Goal: Task Accomplishment & Management: Complete application form

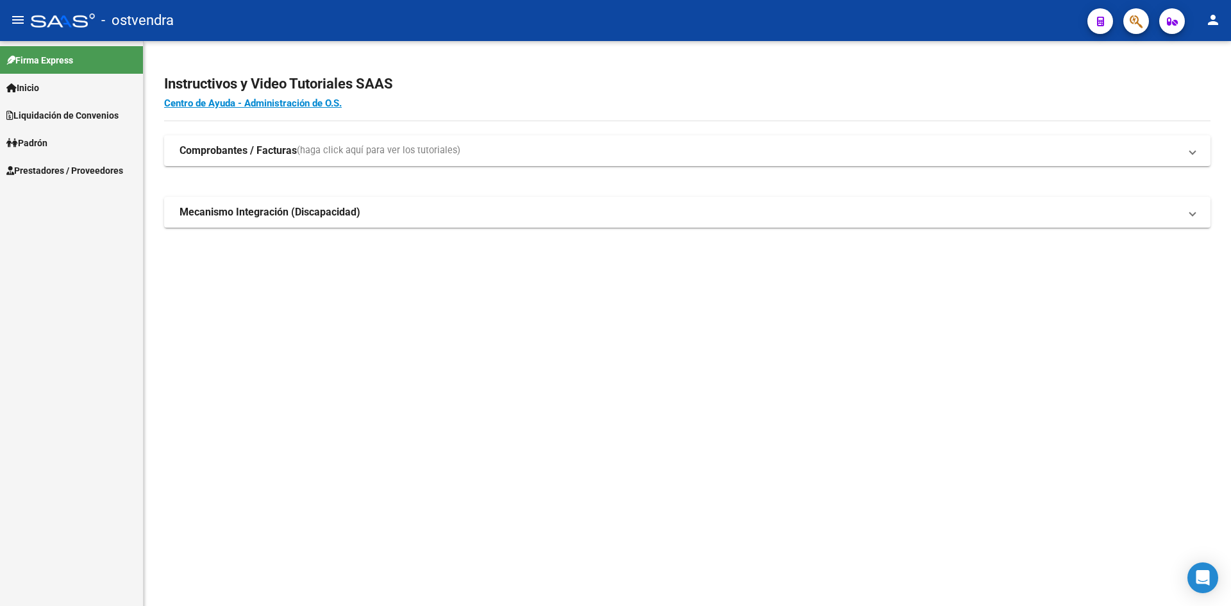
click at [64, 177] on span "Prestadores / Proveedores" at bounding box center [64, 171] width 117 height 14
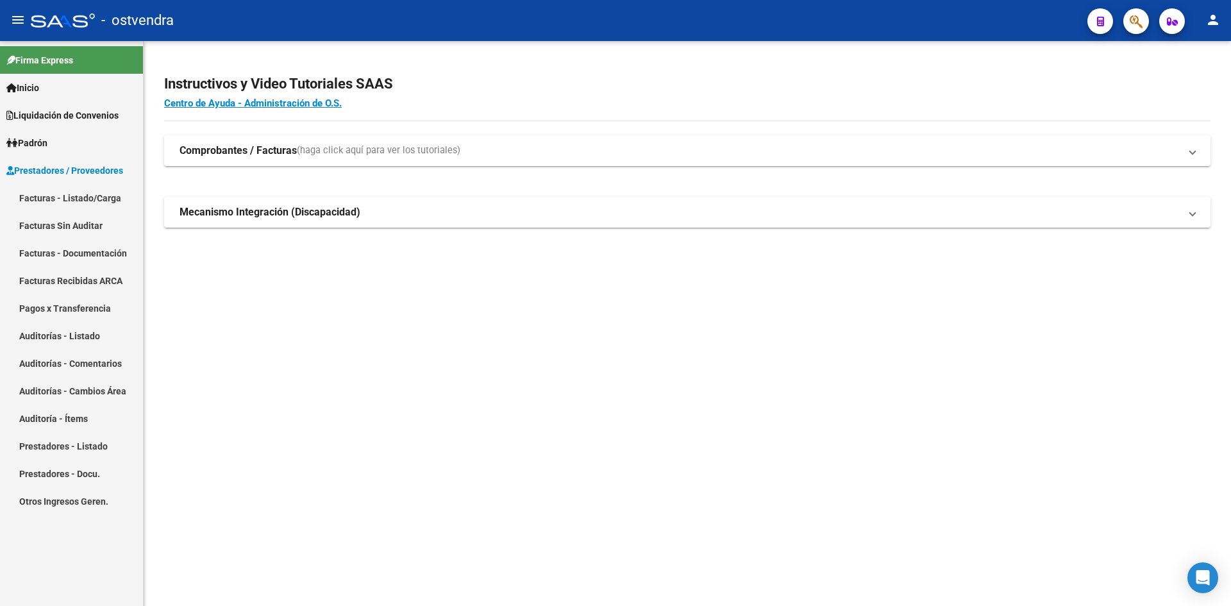
click at [80, 198] on link "Facturas - Listado/Carga" at bounding box center [71, 198] width 143 height 28
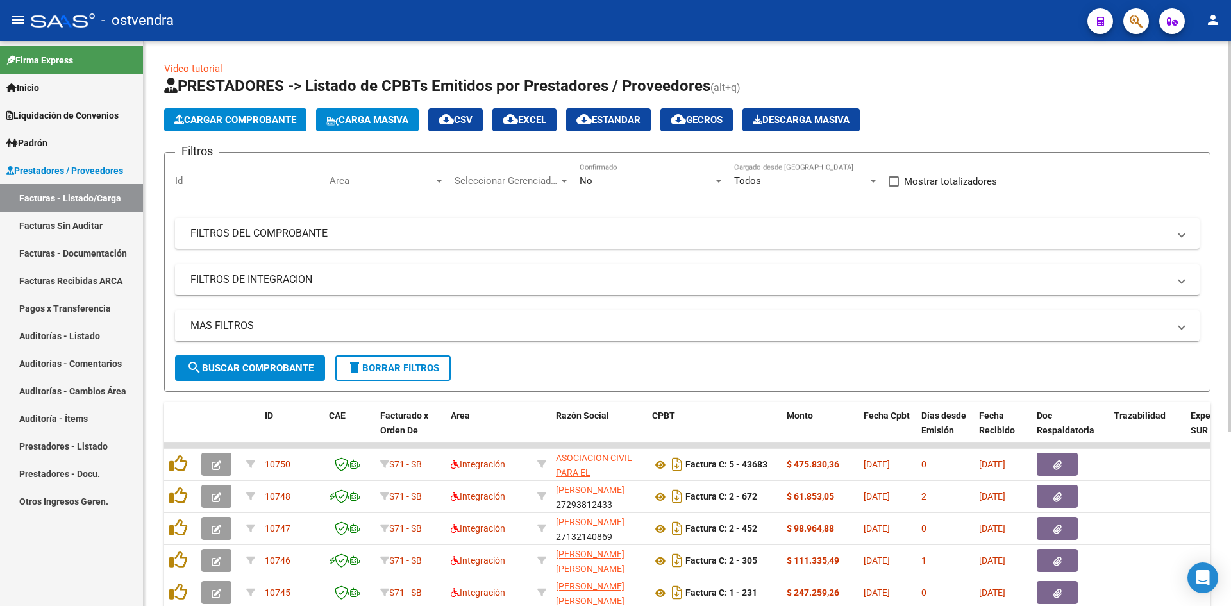
click at [223, 129] on button "Cargar Comprobante" at bounding box center [235, 119] width 142 height 23
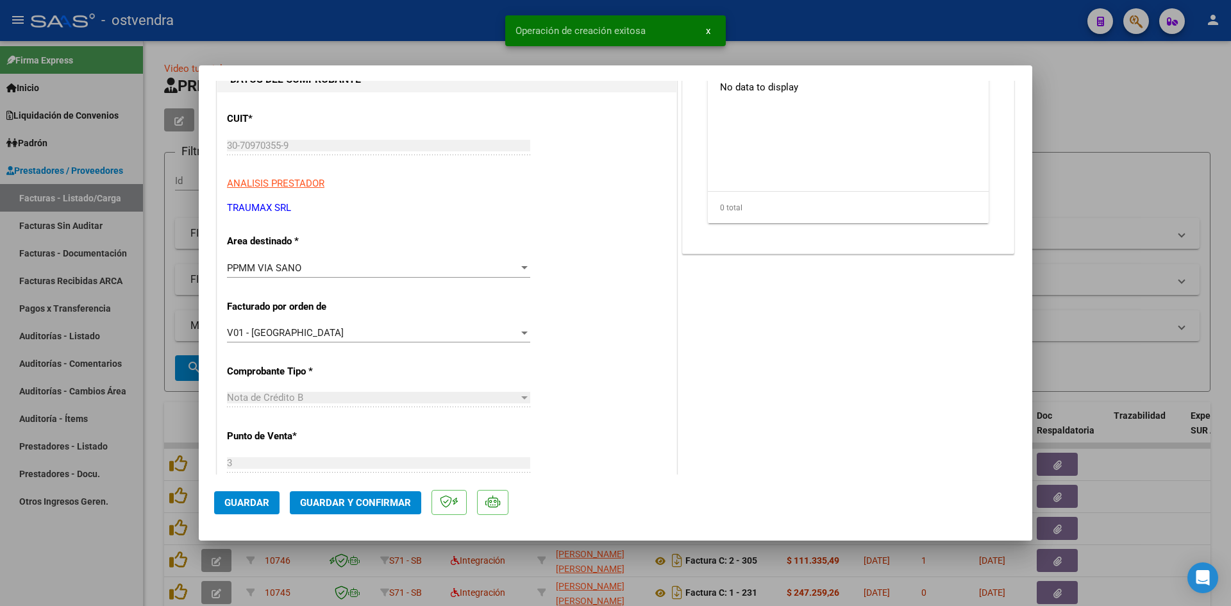
scroll to position [192, 0]
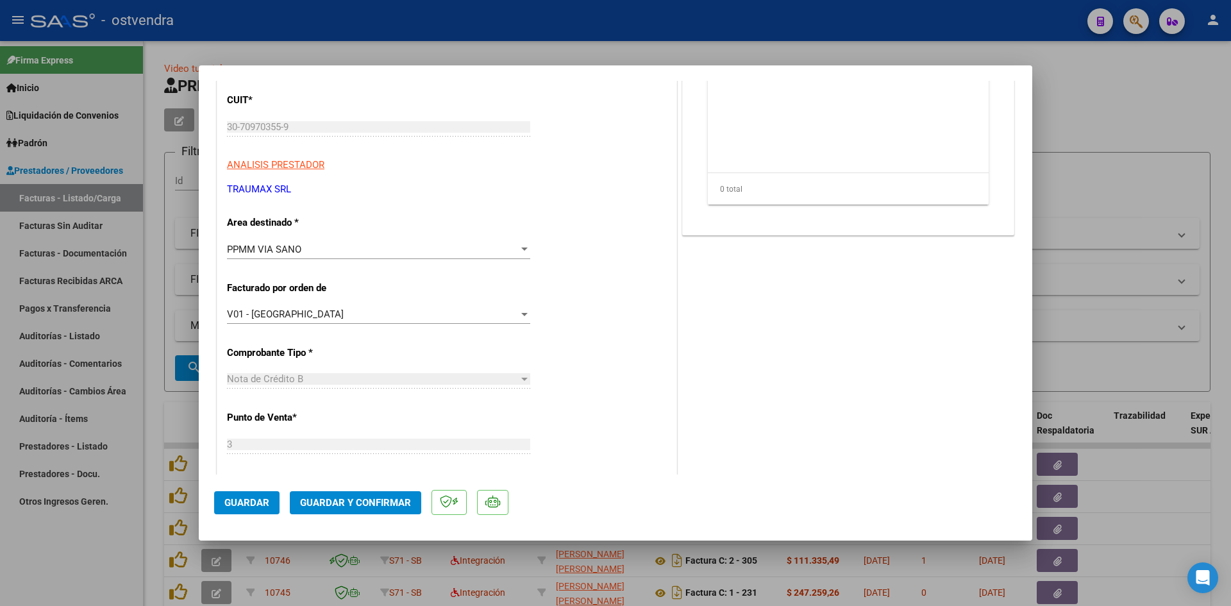
click at [376, 326] on div "V01 - [PERSON_NAME] Seleccionar Gerenciador" at bounding box center [378, 320] width 303 height 31
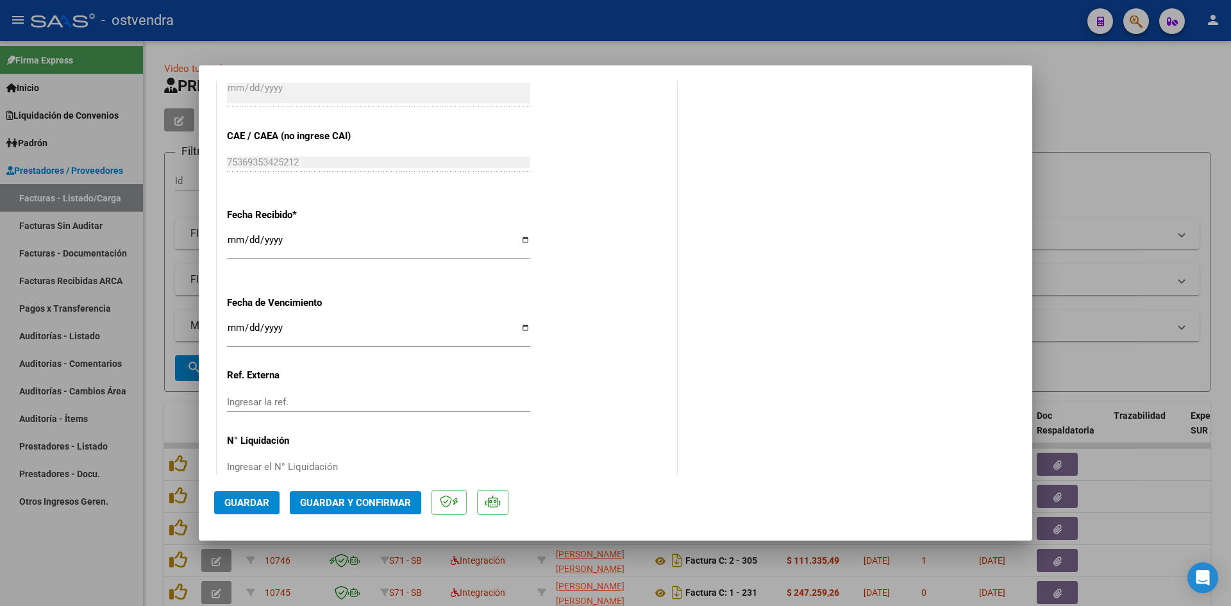
scroll to position [769, 0]
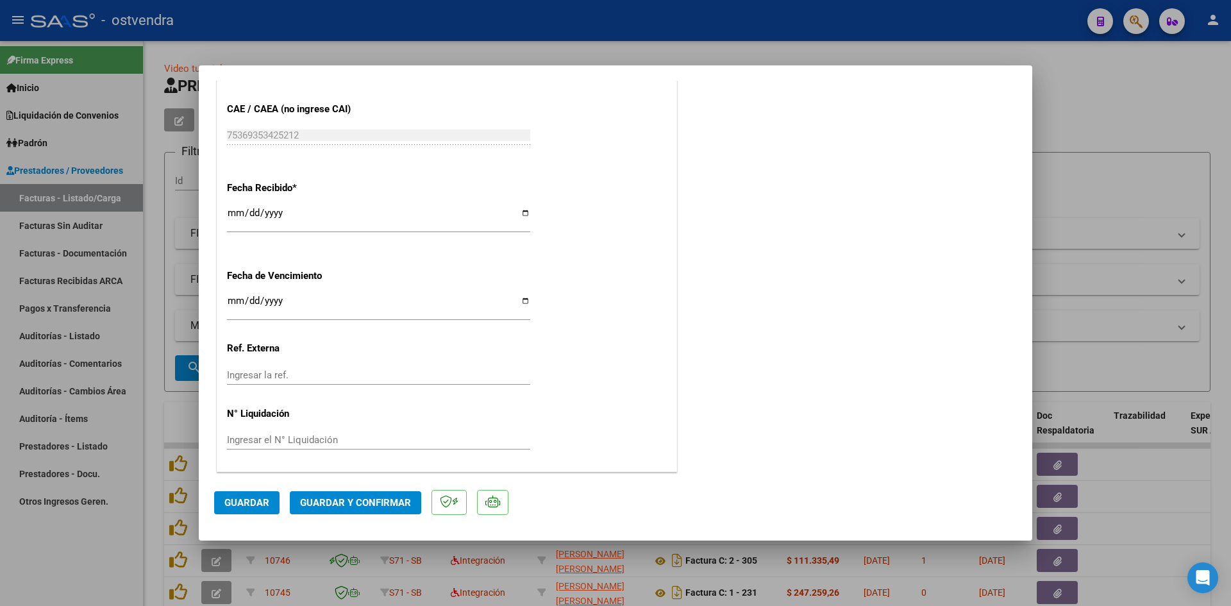
click at [373, 498] on span "Guardar y Confirmar" at bounding box center [355, 503] width 111 height 12
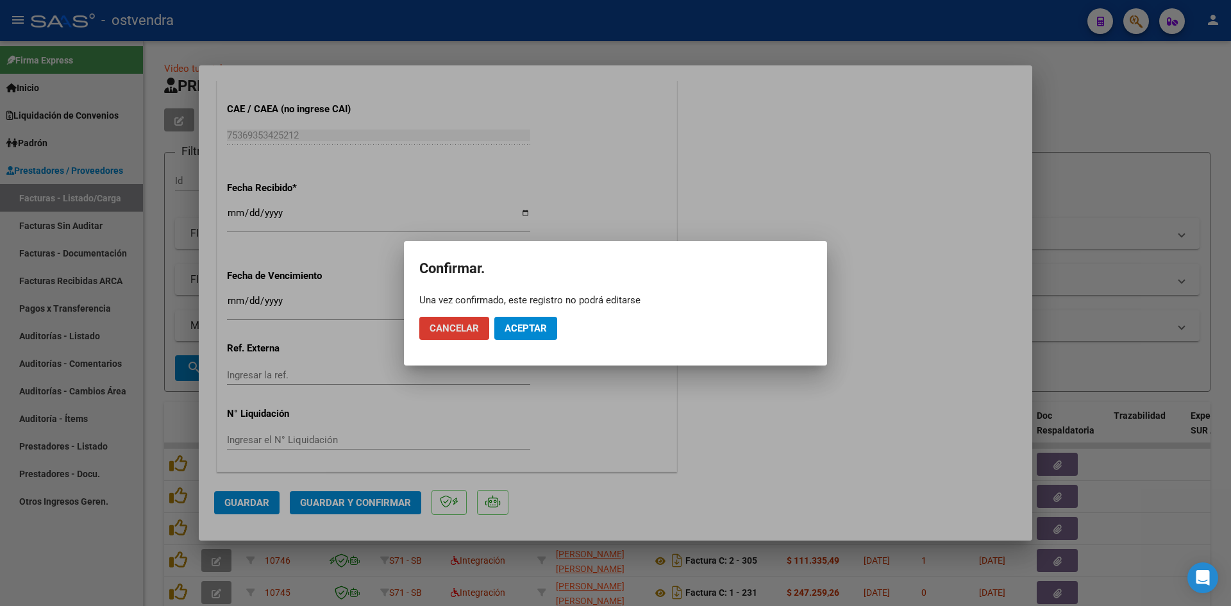
click at [511, 328] on span "Aceptar" at bounding box center [526, 329] width 42 height 12
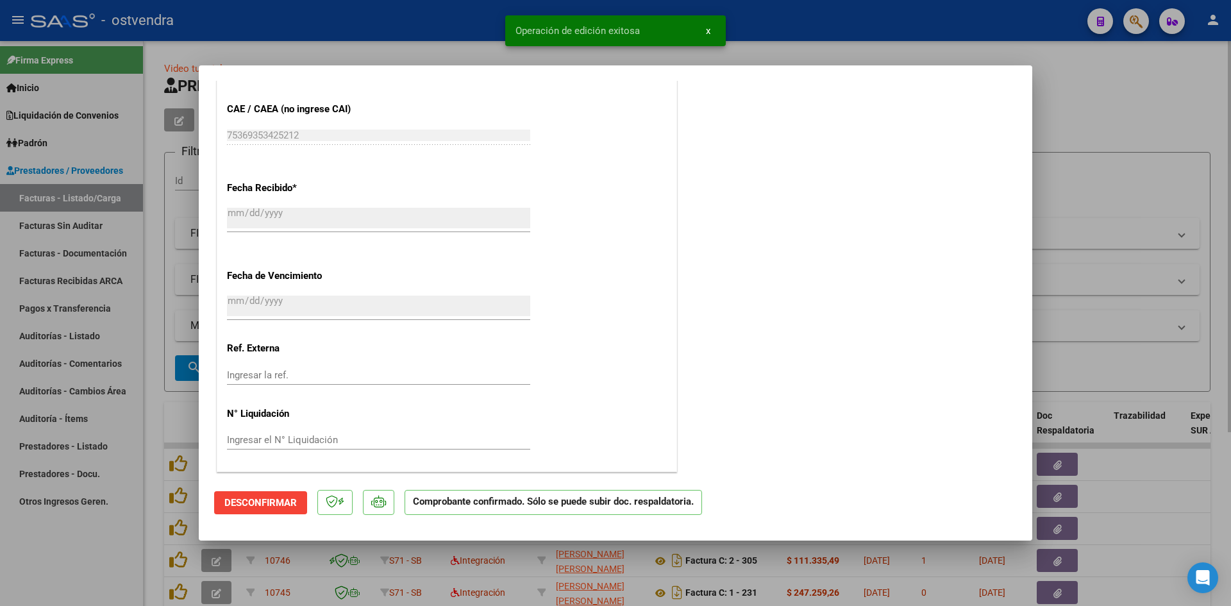
click at [1034, 45] on div at bounding box center [615, 303] width 1231 height 606
type input "$ 0,00"
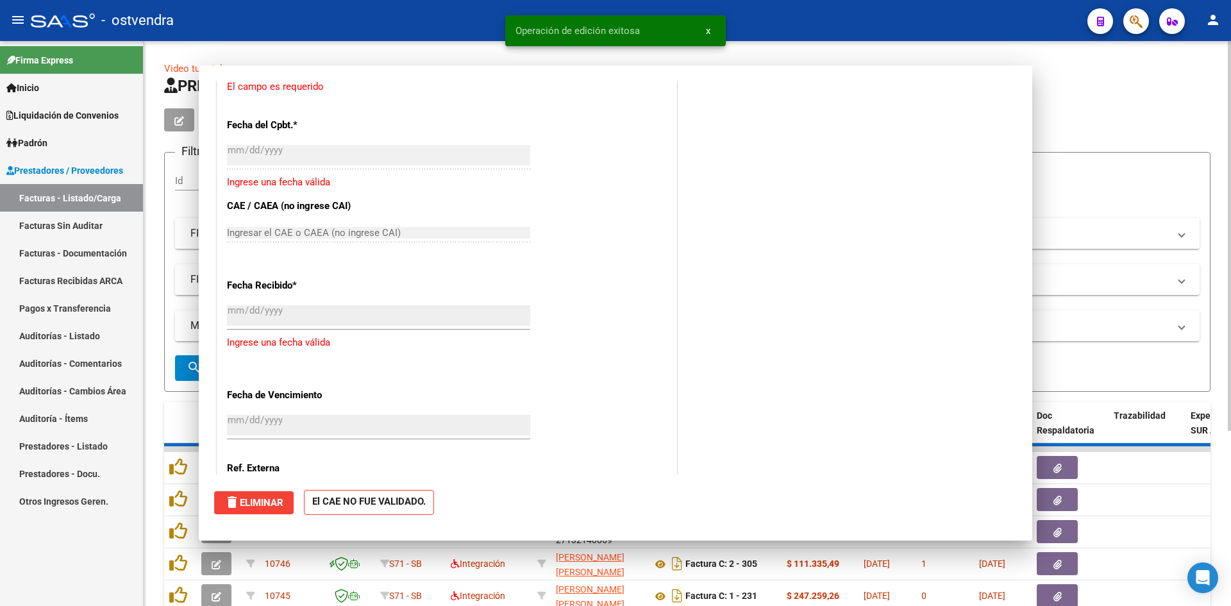
scroll to position [858, 0]
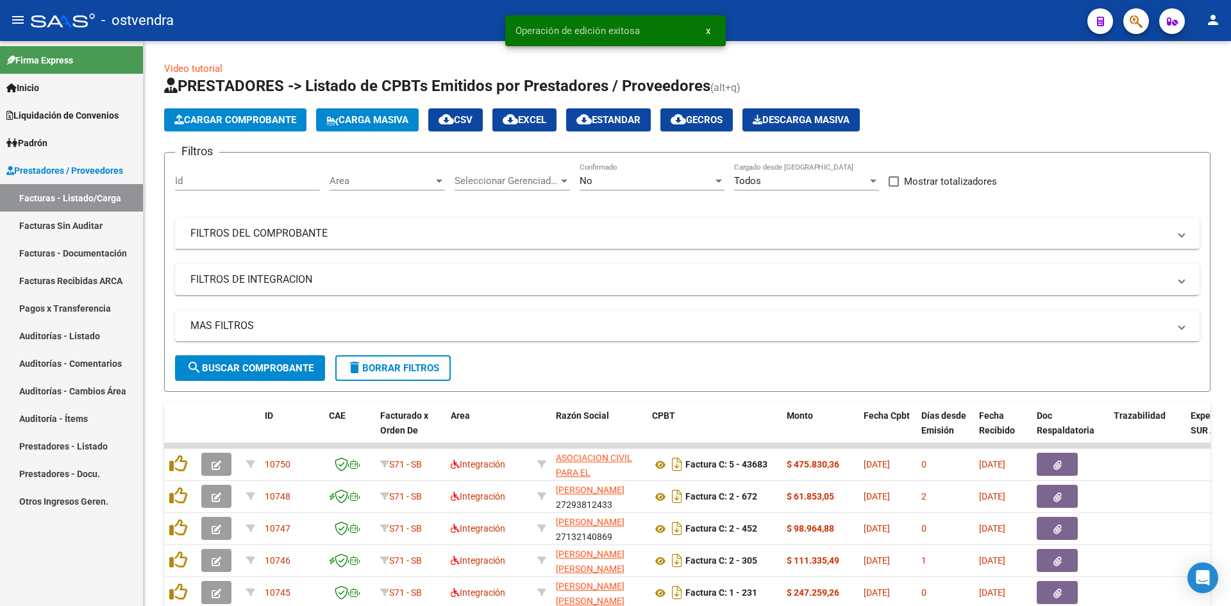
click at [74, 329] on link "Auditorías - Listado" at bounding box center [71, 336] width 143 height 28
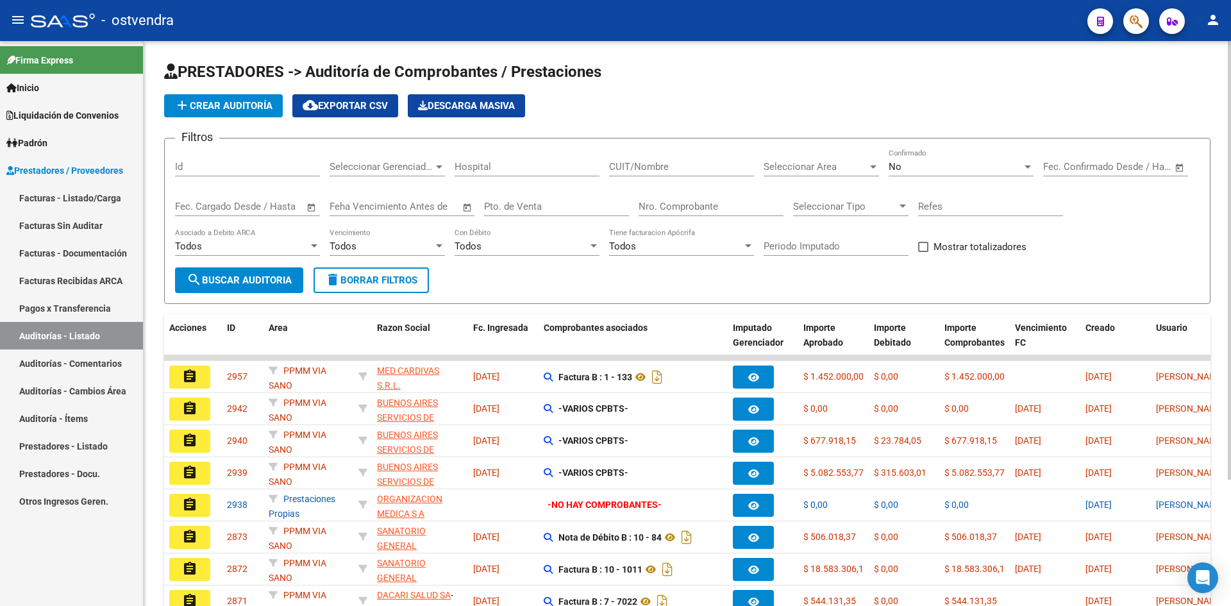
click at [734, 164] on input "CUIT/Nombre" at bounding box center [681, 167] width 145 height 12
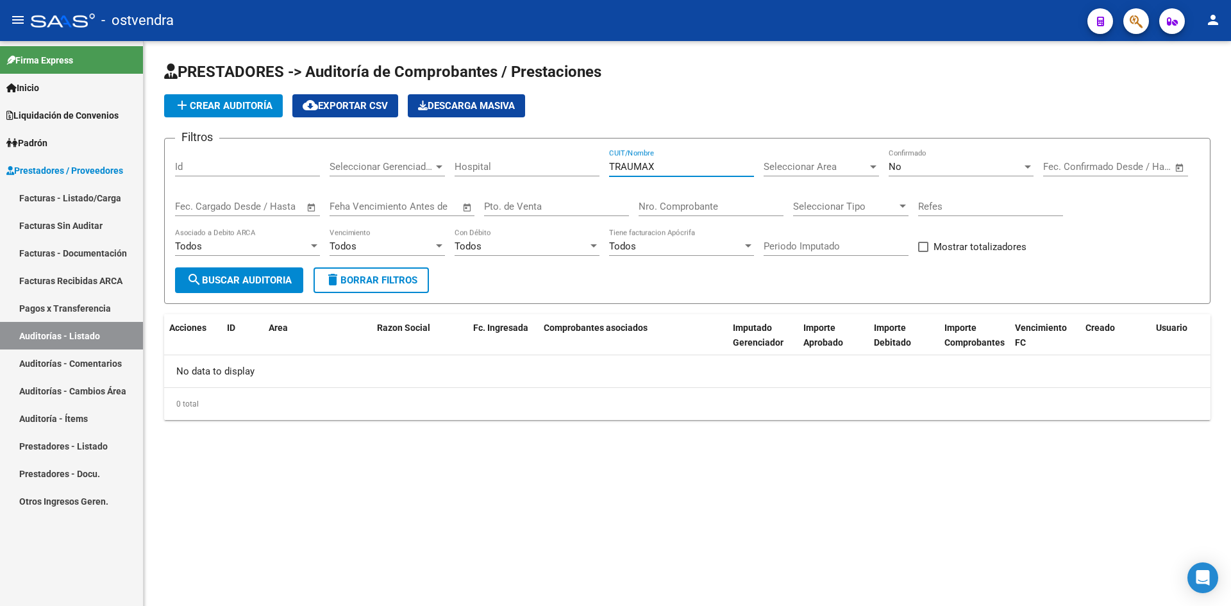
drag, startPoint x: 734, startPoint y: 164, endPoint x: 569, endPoint y: 161, distance: 164.9
click at [569, 161] on div "Filtros Id Seleccionar Gerenciador Seleccionar Gerenciador Hospital TRAUMAX CUI…" at bounding box center [687, 208] width 1025 height 119
type input "TRAUMAX"
click at [904, 158] on div "No Confirmado" at bounding box center [961, 163] width 145 height 28
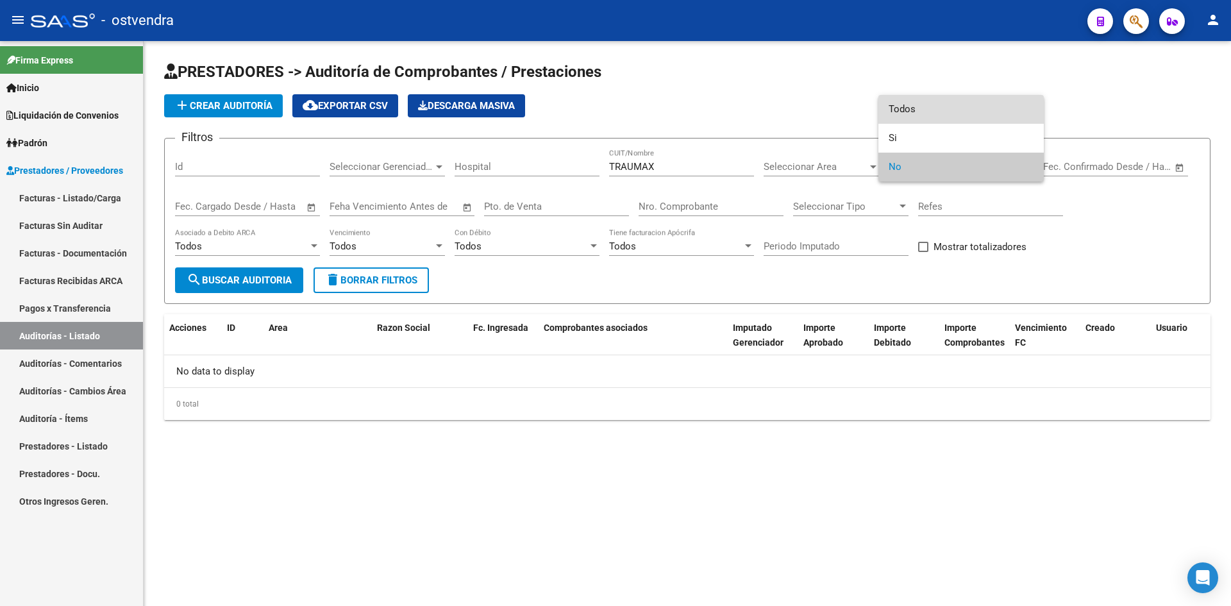
click at [920, 114] on span "Todos" at bounding box center [961, 109] width 145 height 29
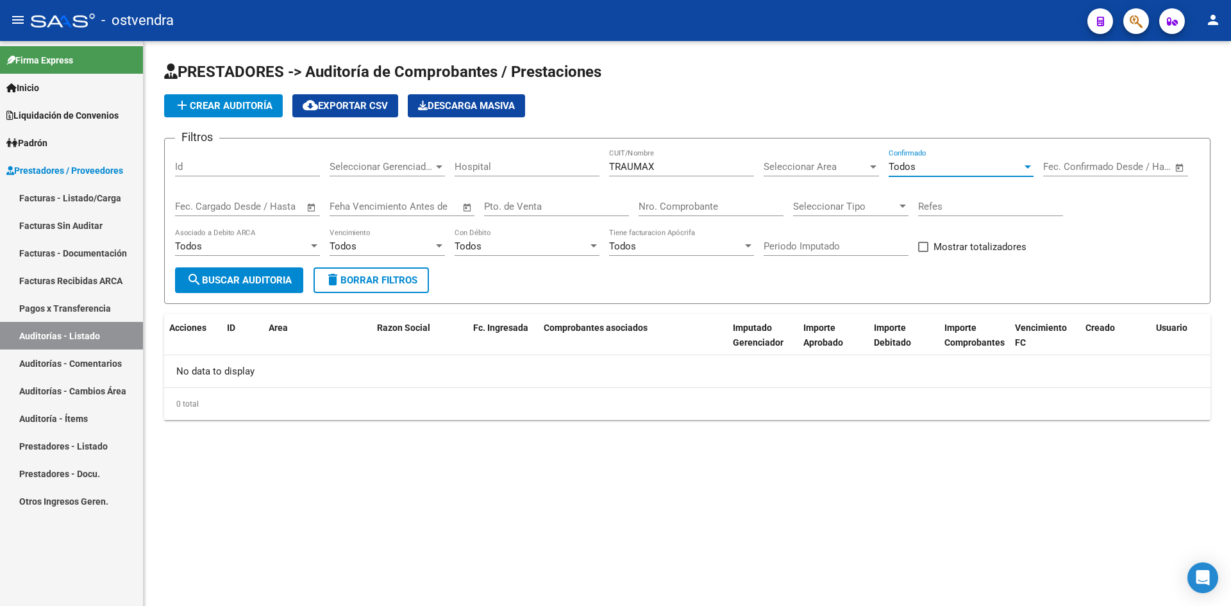
click at [805, 113] on div "add Crear Auditoría cloud_download Exportar CSV Descarga Masiva" at bounding box center [687, 105] width 1047 height 23
click at [264, 282] on span "search Buscar Auditoria" at bounding box center [239, 281] width 105 height 12
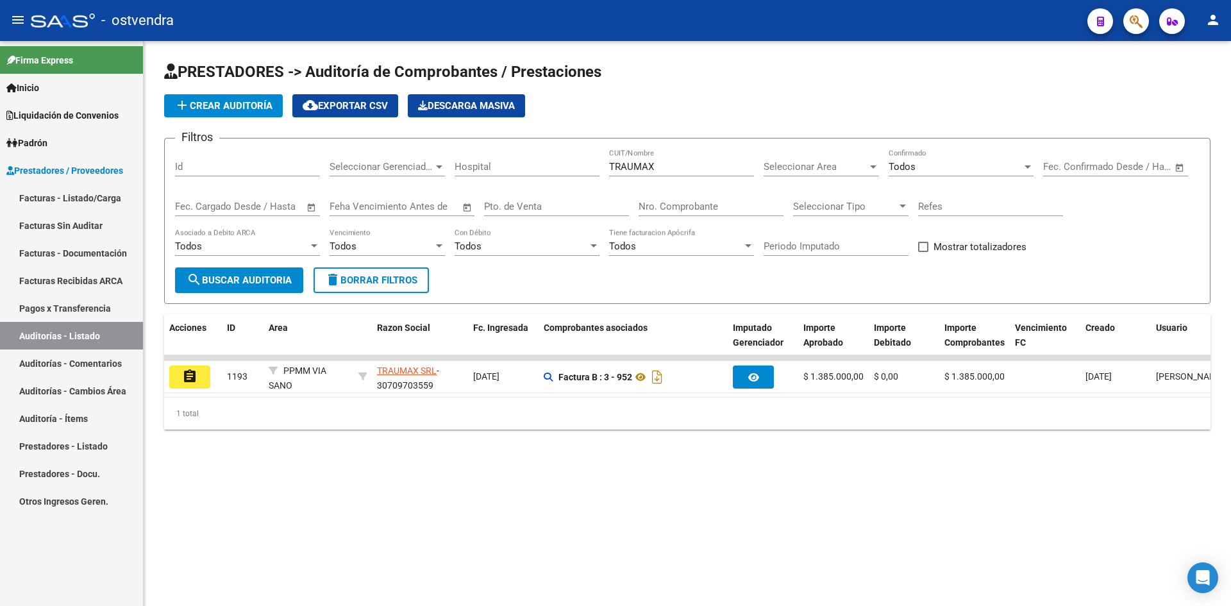
click at [97, 235] on link "Facturas Sin Auditar" at bounding box center [71, 226] width 143 height 28
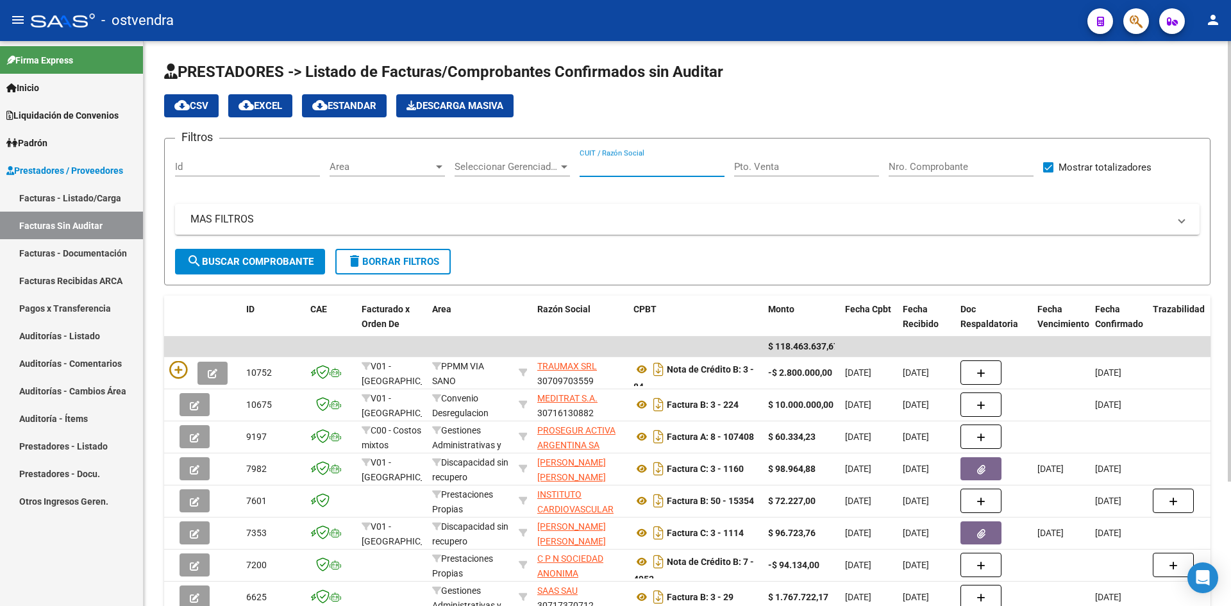
click at [666, 172] on input "CUIT / Razón Social" at bounding box center [652, 167] width 145 height 12
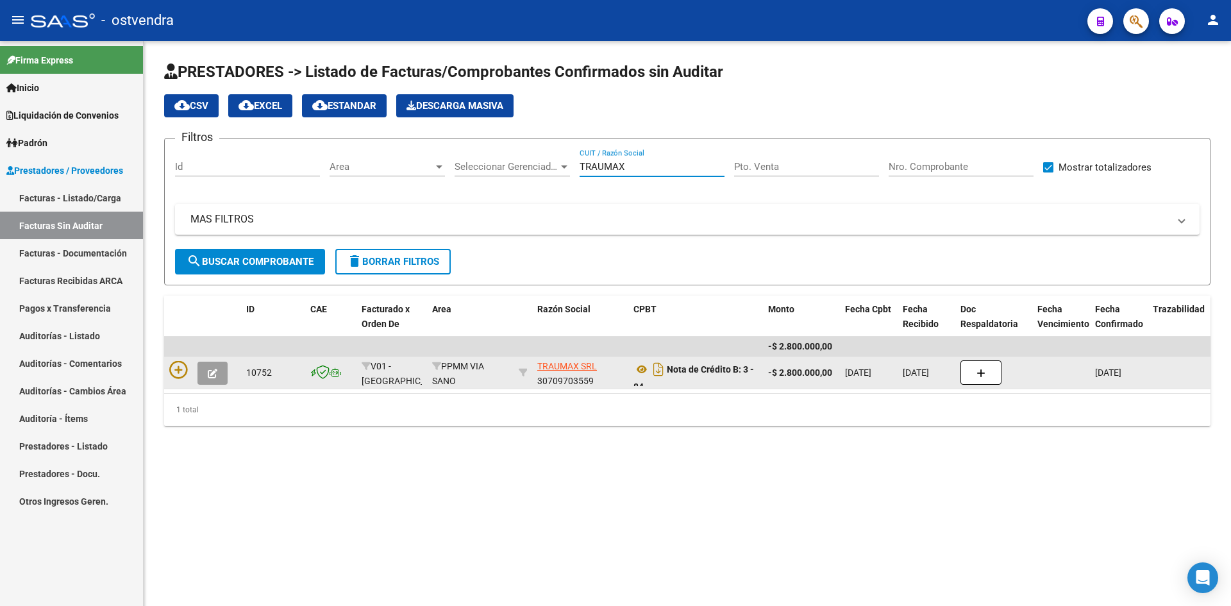
type input "TRAUMAX"
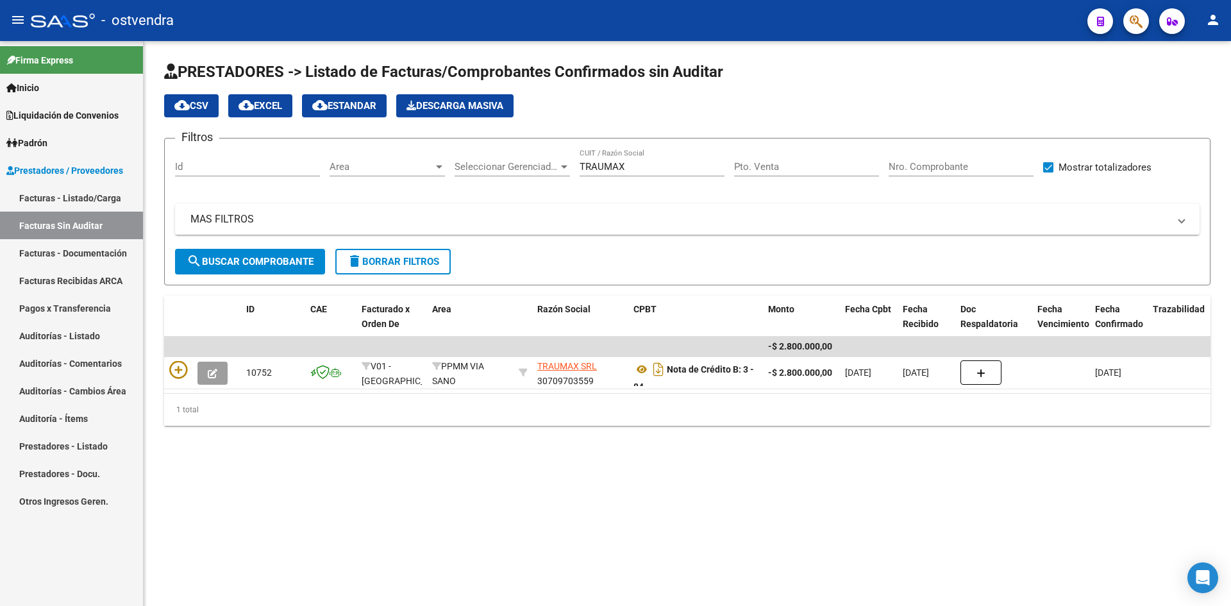
drag, startPoint x: 765, startPoint y: 366, endPoint x: 759, endPoint y: 398, distance: 32.6
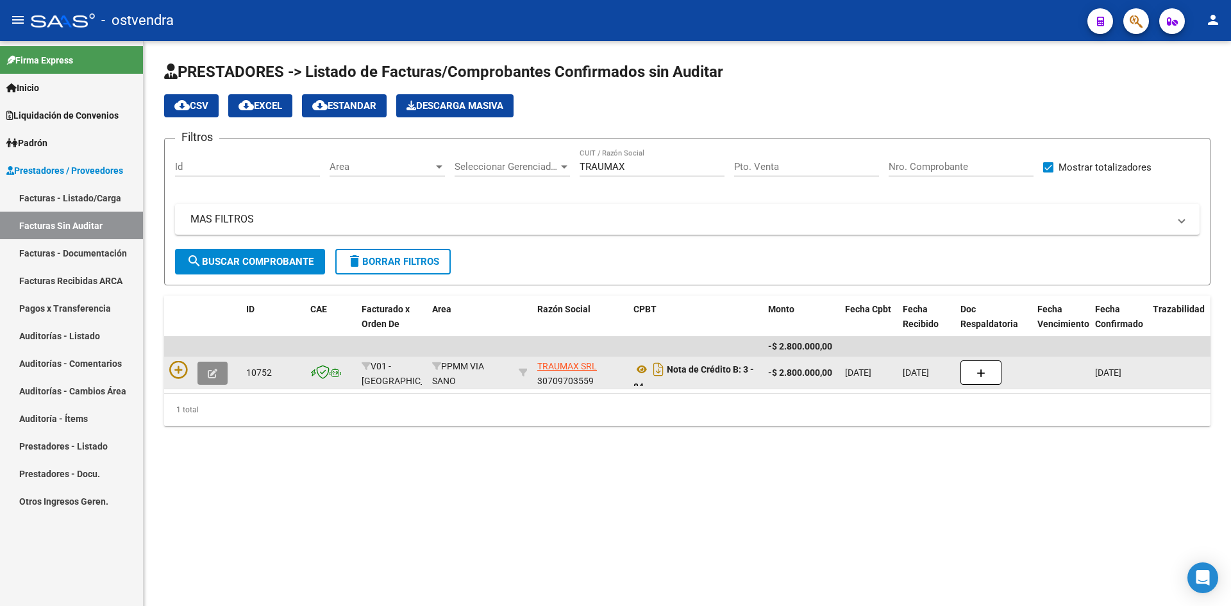
click at [203, 374] on button "button" at bounding box center [213, 373] width 30 height 23
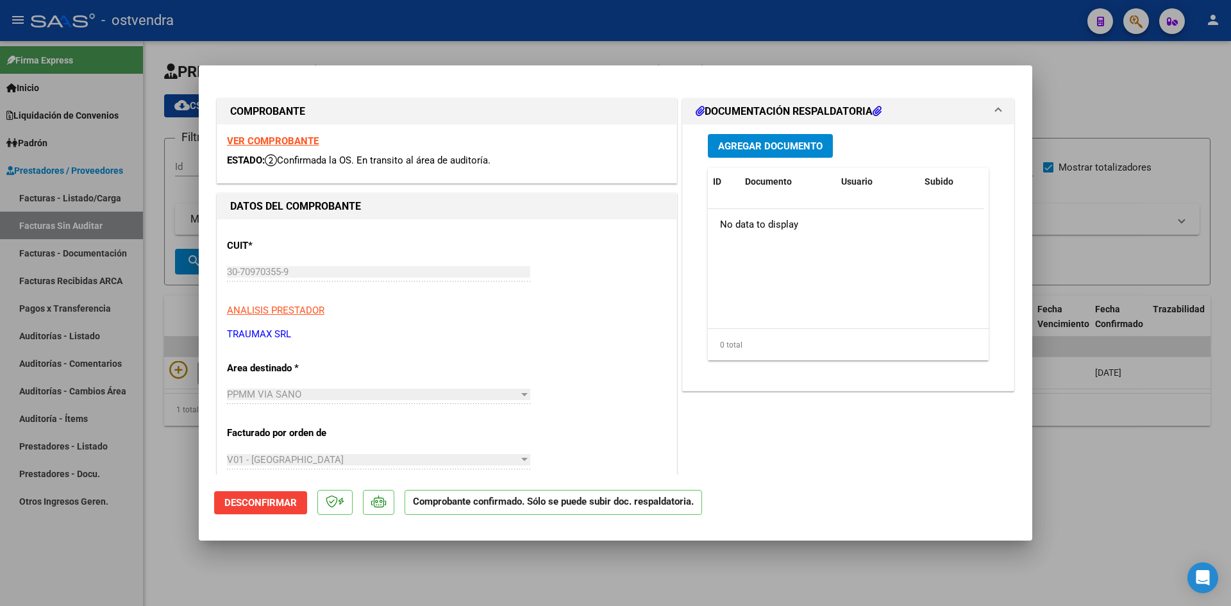
click at [1103, 61] on div at bounding box center [615, 303] width 1231 height 606
type input "$ 0,00"
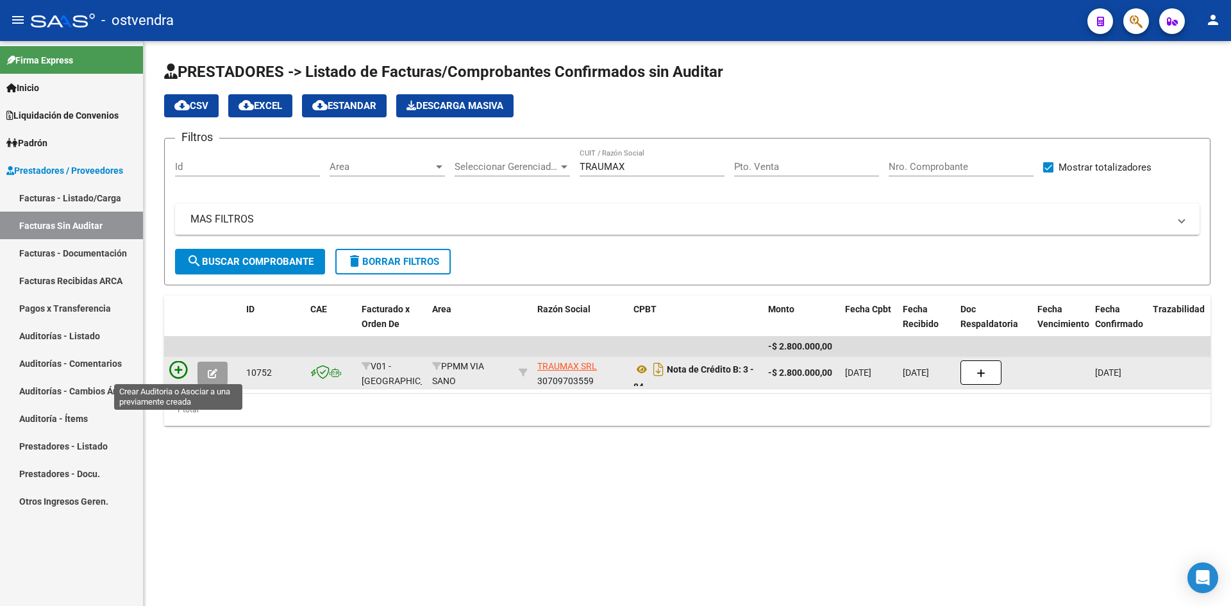
click at [171, 368] on icon at bounding box center [178, 370] width 18 height 18
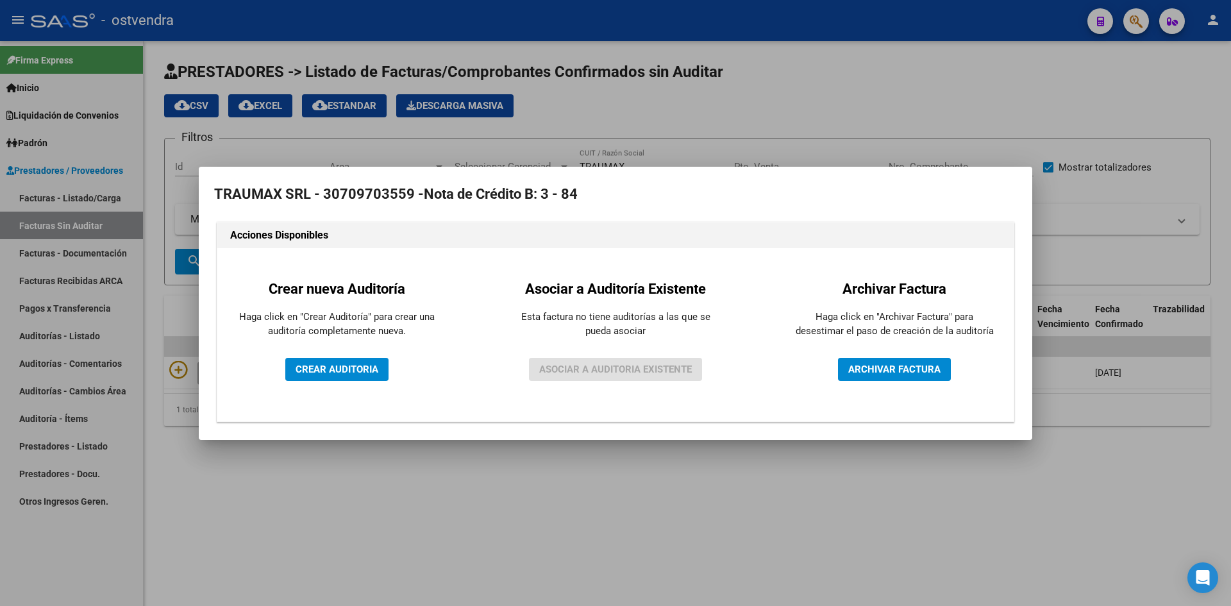
click at [1026, 140] on div at bounding box center [615, 303] width 1231 height 606
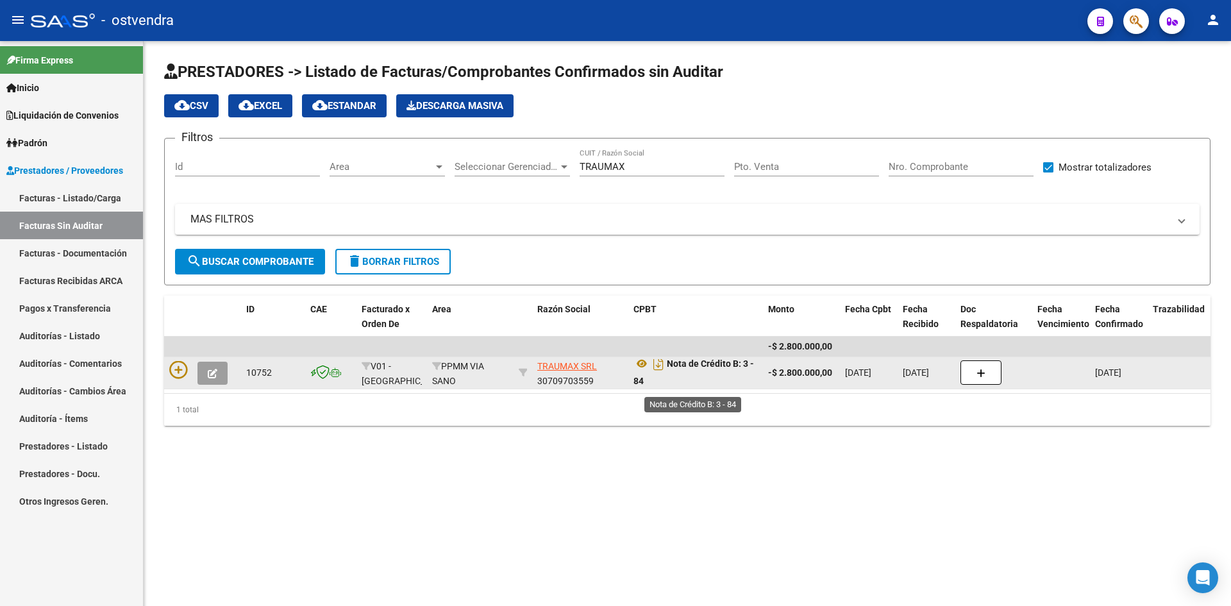
scroll to position [8, 0]
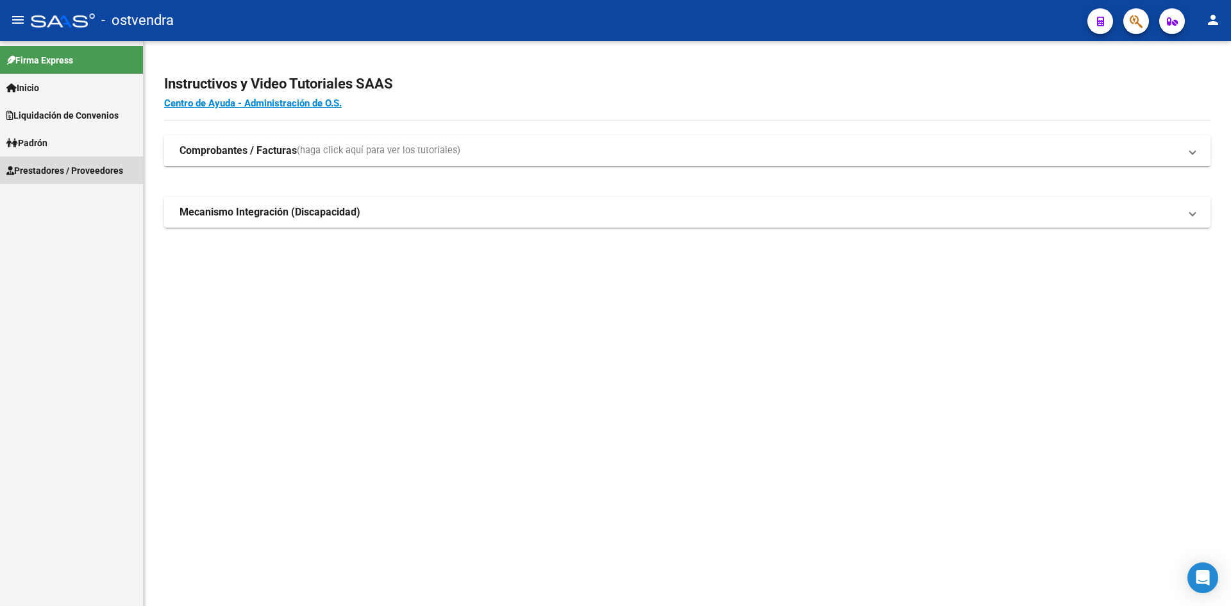
click at [76, 164] on span "Prestadores / Proveedores" at bounding box center [64, 171] width 117 height 14
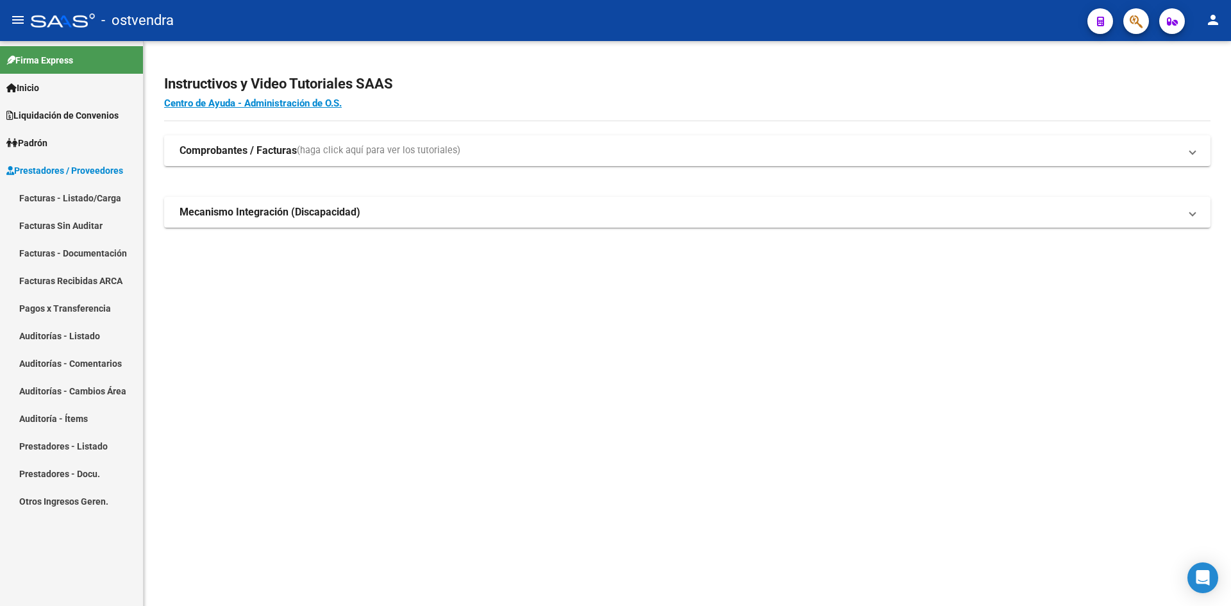
click at [90, 346] on link "Auditorías - Listado" at bounding box center [71, 336] width 143 height 28
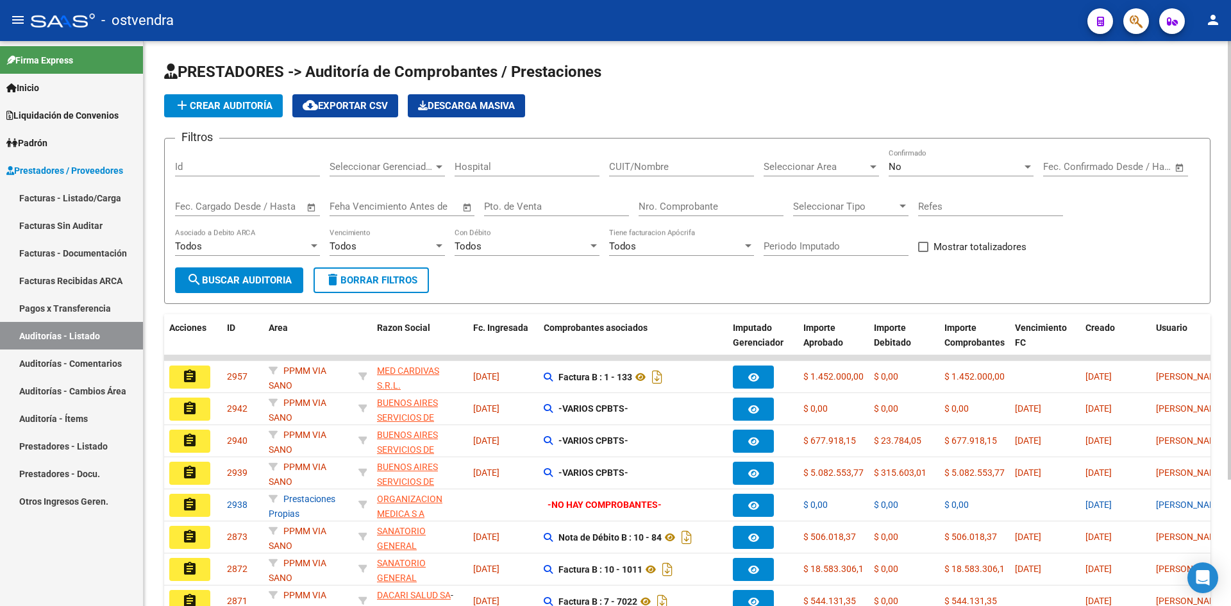
click at [886, 156] on app-drop-down-list "Seleccionar Area Seleccionar Area" at bounding box center [826, 169] width 125 height 40
click at [894, 165] on span "No" at bounding box center [895, 167] width 13 height 12
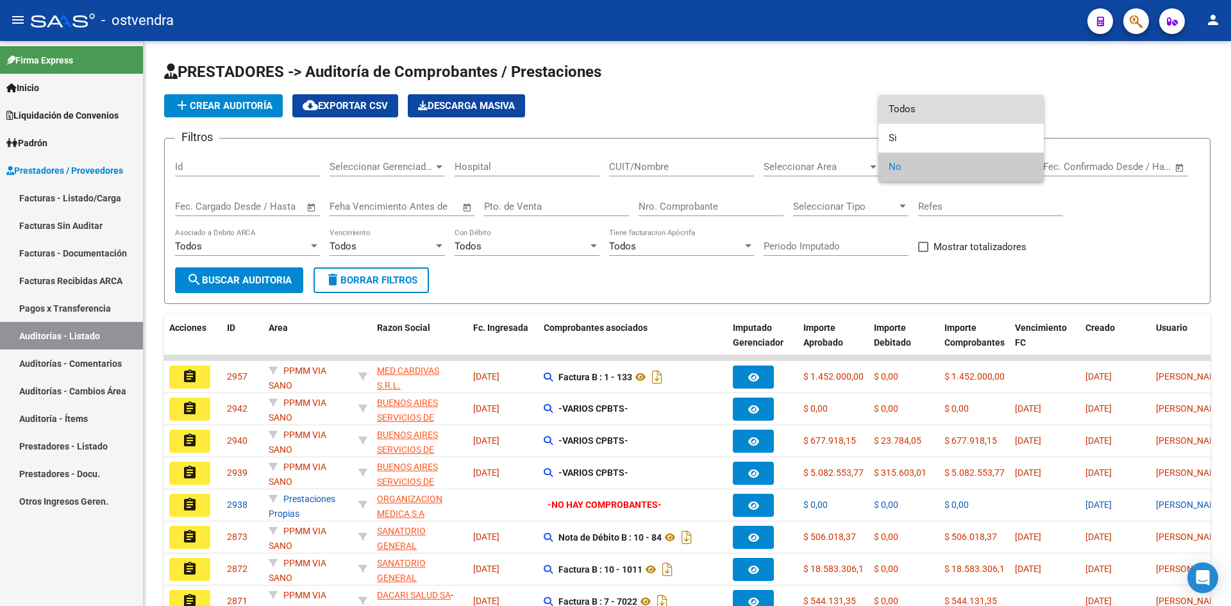
click at [915, 117] on span "Todos" at bounding box center [961, 109] width 145 height 29
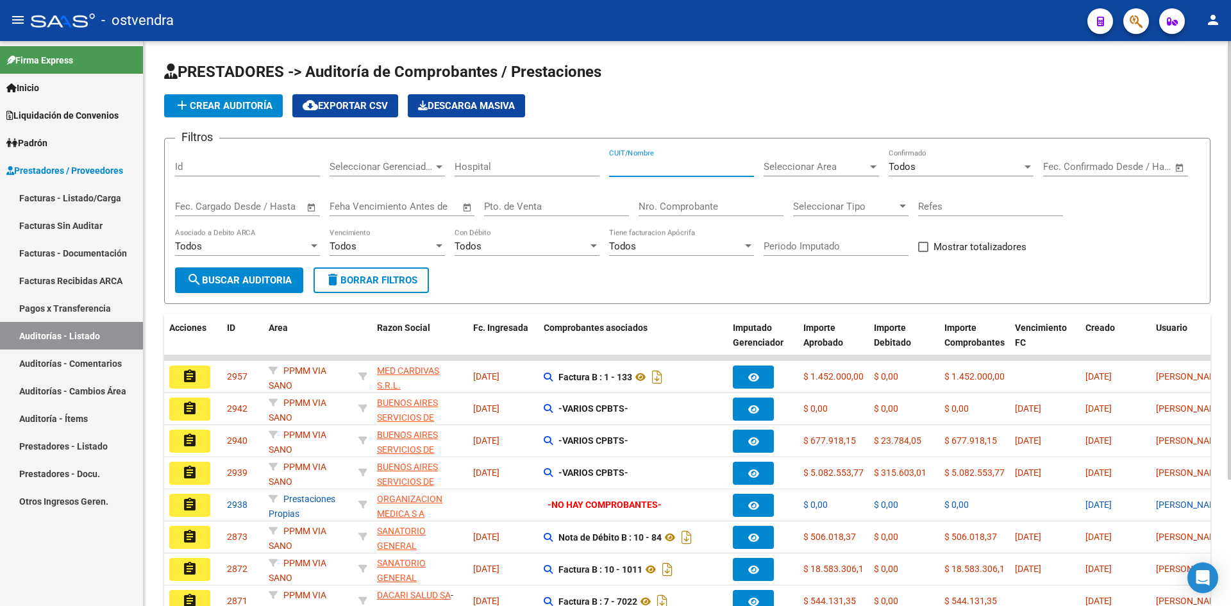
click at [697, 165] on input "CUIT/Nombre" at bounding box center [681, 167] width 145 height 12
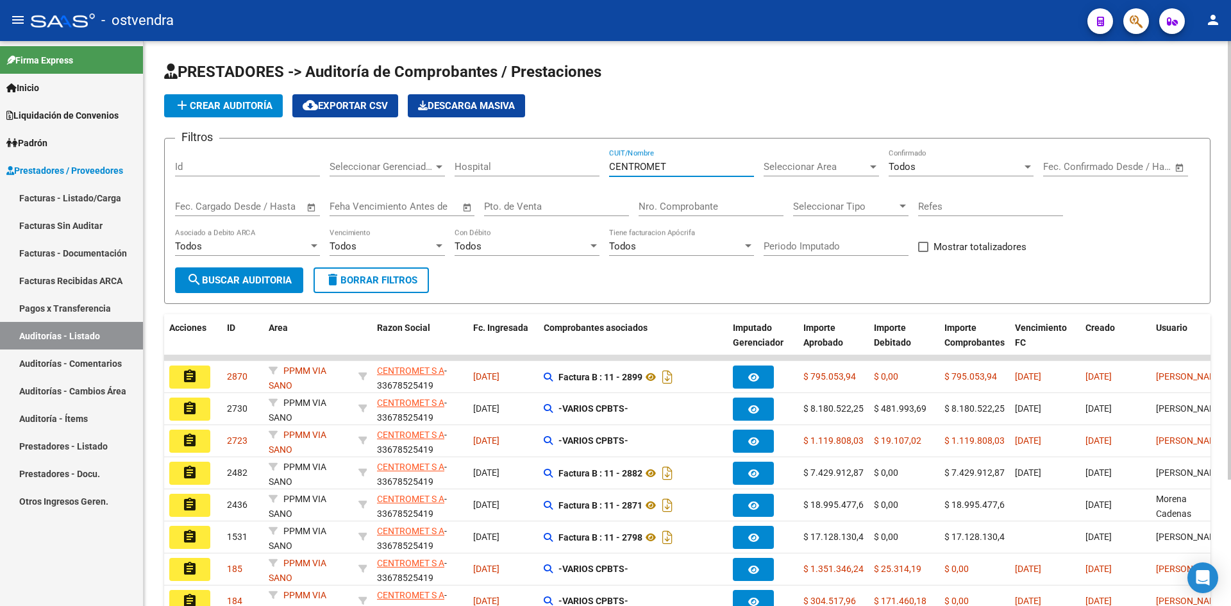
type input "CENTROMET"
click at [522, 210] on input "Pto. de Venta" at bounding box center [556, 207] width 145 height 12
click at [761, 197] on div "Nro. Comprobante" at bounding box center [711, 203] width 145 height 28
click at [733, 210] on input "Nro. Comprobante" at bounding box center [711, 207] width 145 height 12
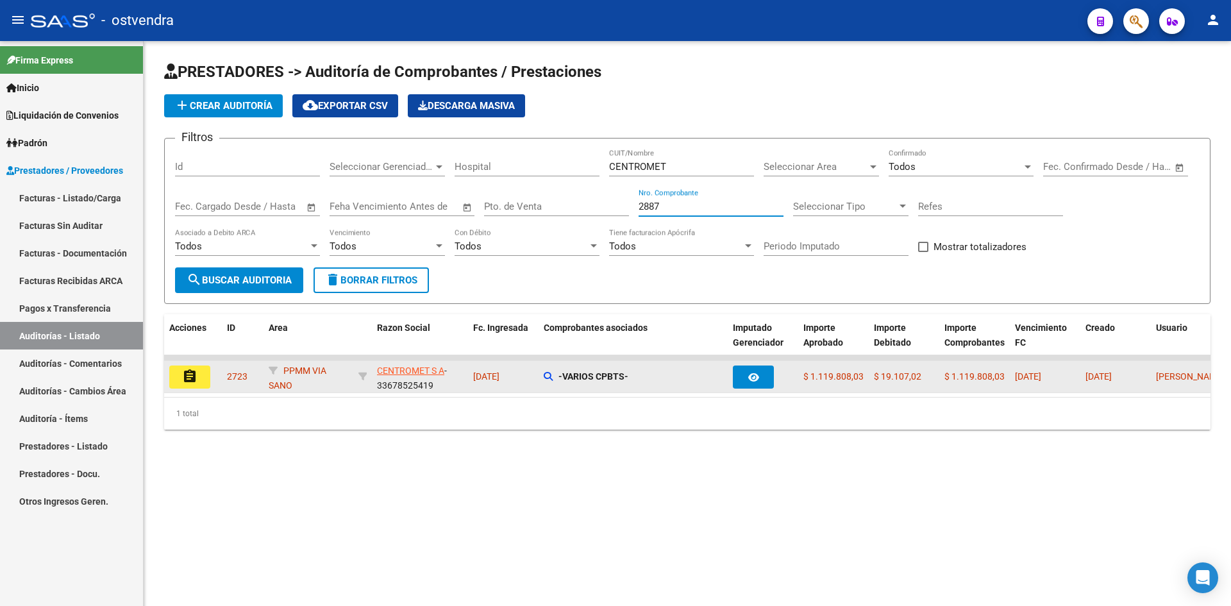
type input "2887"
click at [199, 375] on button "assignment" at bounding box center [189, 377] width 41 height 23
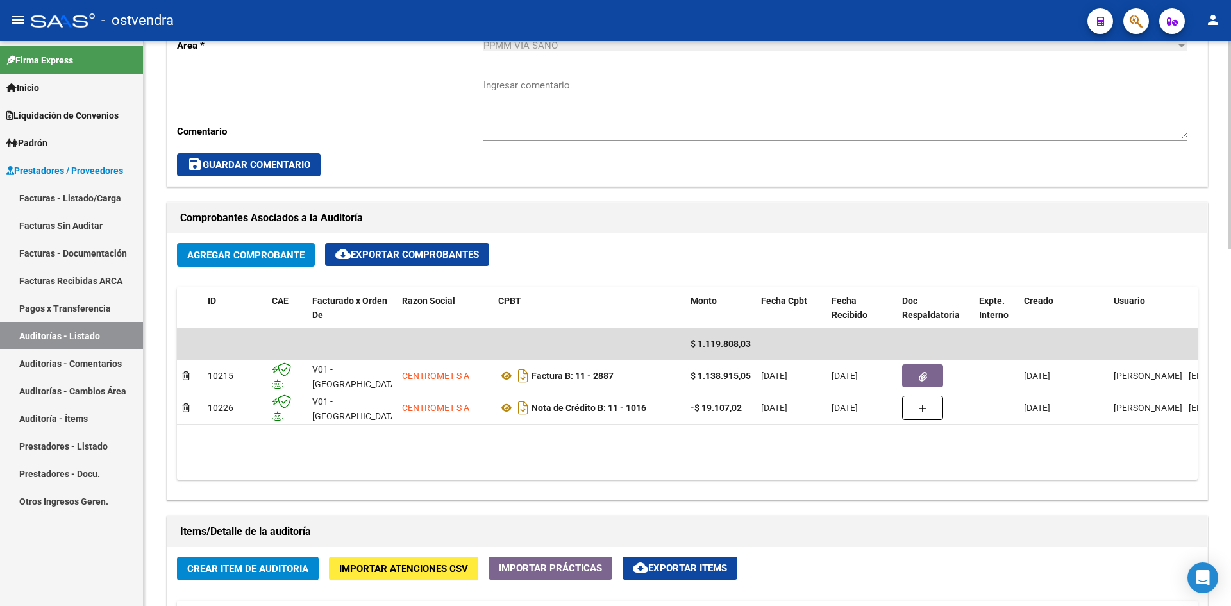
scroll to position [449, 0]
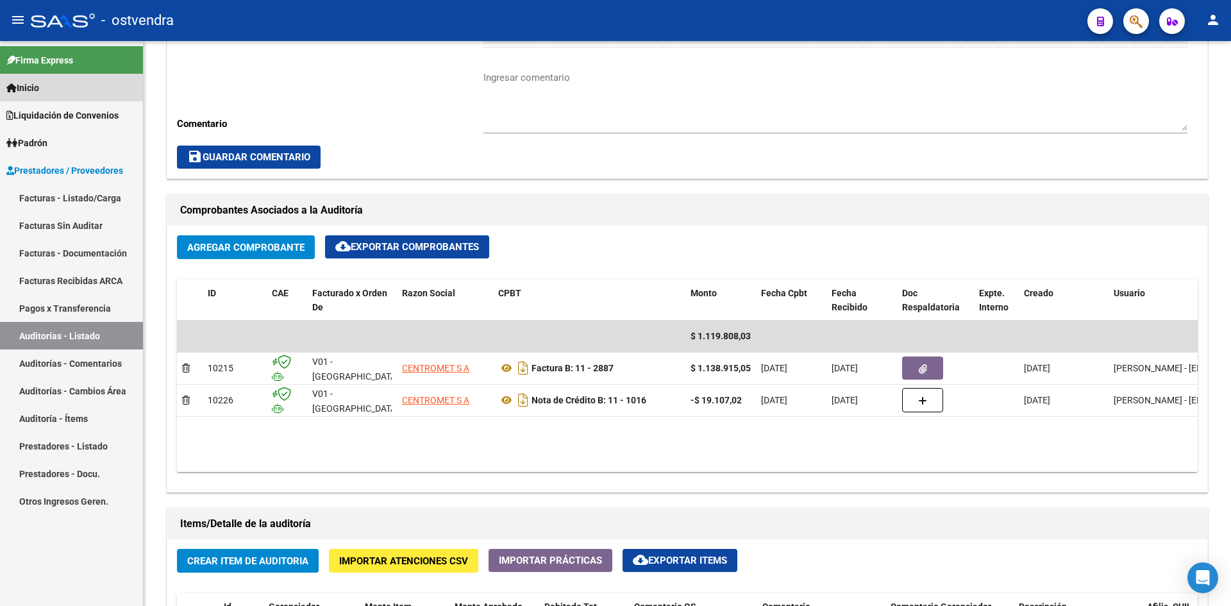
click at [87, 85] on link "Inicio" at bounding box center [71, 88] width 143 height 28
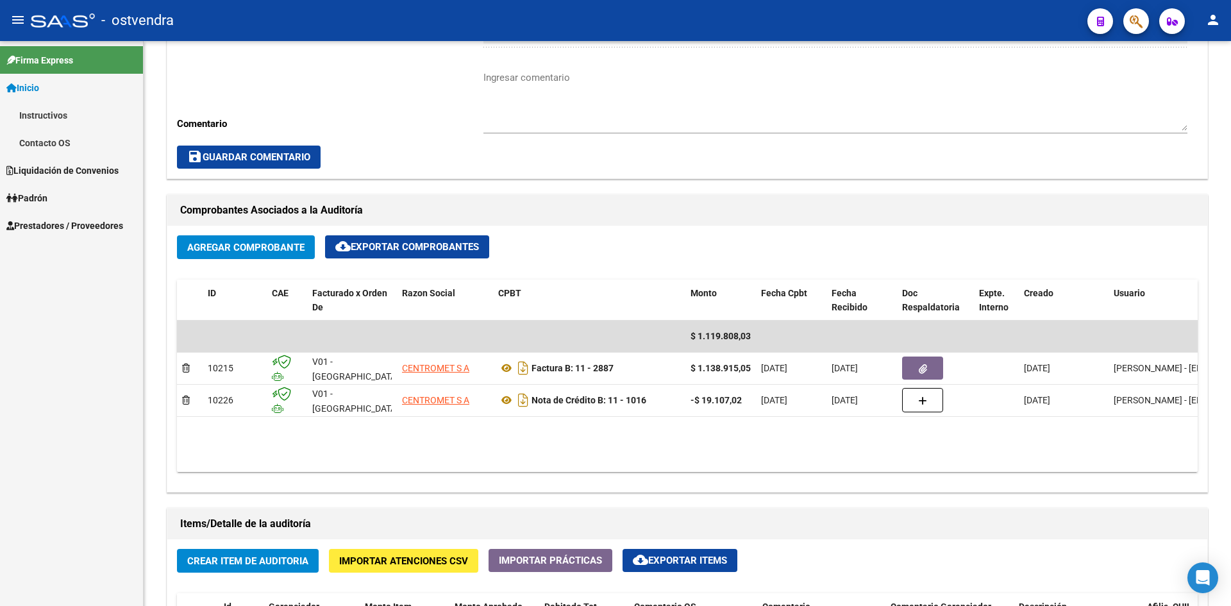
click at [68, 90] on link "Inicio" at bounding box center [71, 88] width 143 height 28
drag, startPoint x: 69, startPoint y: 191, endPoint x: 66, endPoint y: 182, distance: 9.3
click at [68, 192] on div "Firma Express Inicio Instructivos Contacto OS Liquidación de Convenios Gastos -…" at bounding box center [71, 323] width 143 height 565
click at [65, 178] on link "Prestadores / Proveedores" at bounding box center [71, 170] width 143 height 28
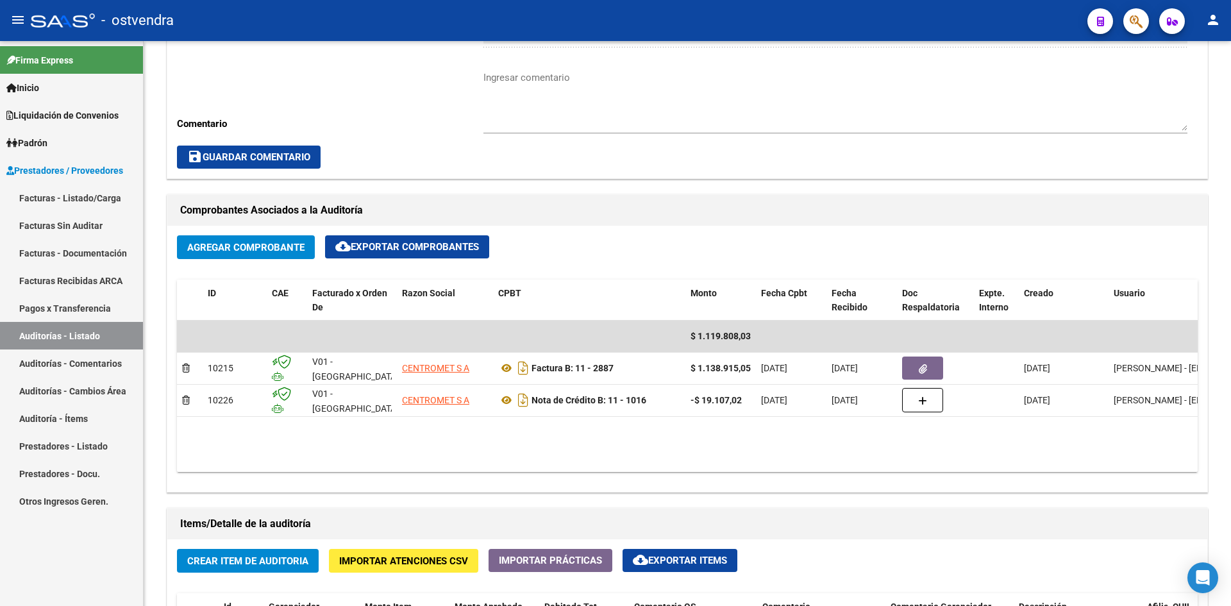
click at [60, 193] on link "Facturas - Listado/Carga" at bounding box center [71, 198] width 143 height 28
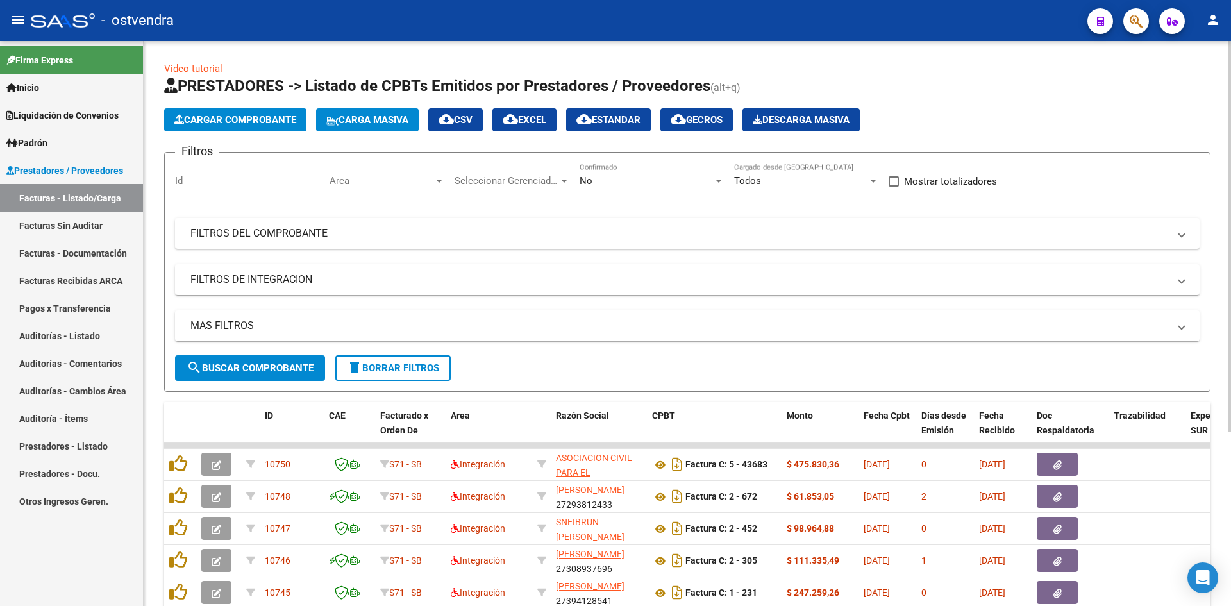
click at [226, 124] on span "Cargar Comprobante" at bounding box center [235, 120] width 122 height 12
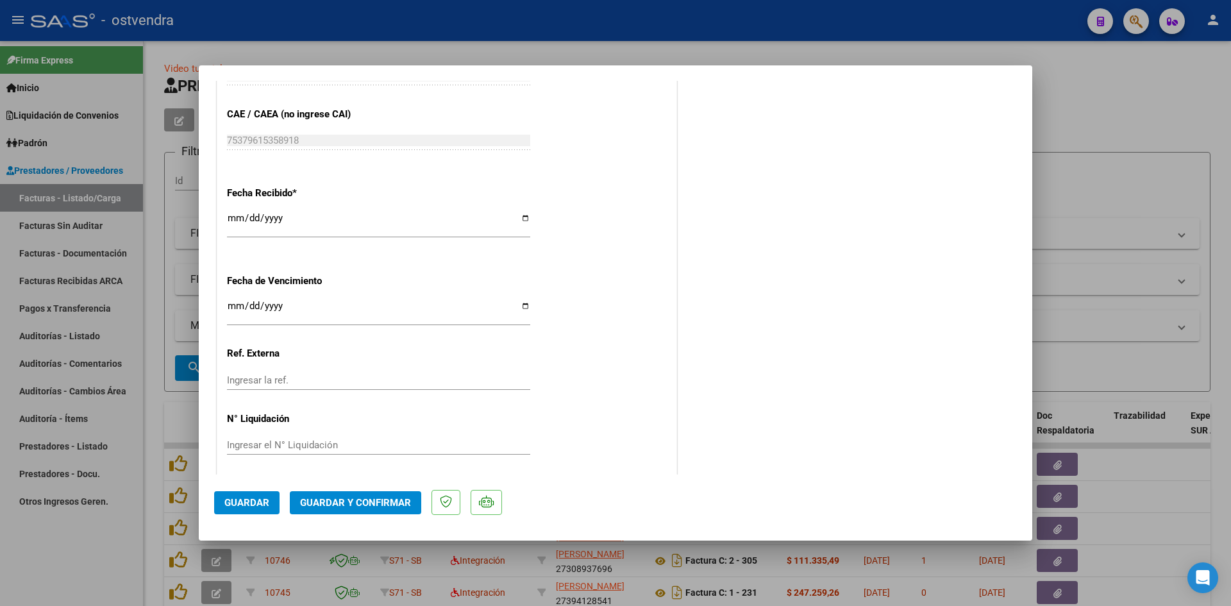
scroll to position [769, 0]
click at [382, 498] on span "Guardar y Confirmar" at bounding box center [355, 503] width 111 height 12
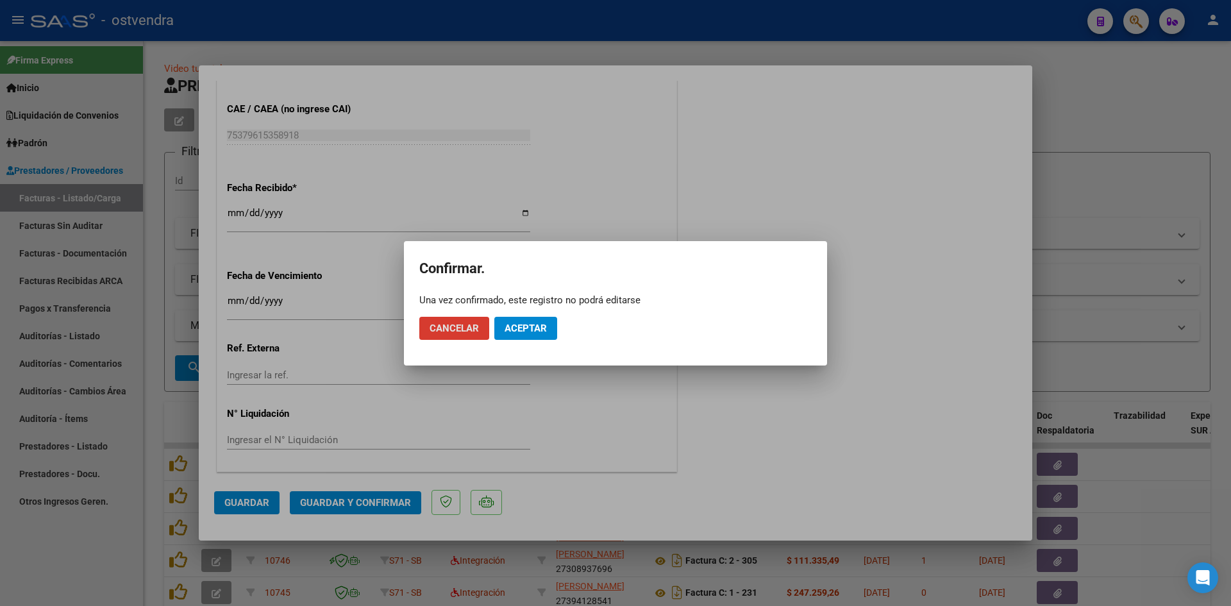
click at [476, 330] on span "Cancelar" at bounding box center [454, 329] width 49 height 12
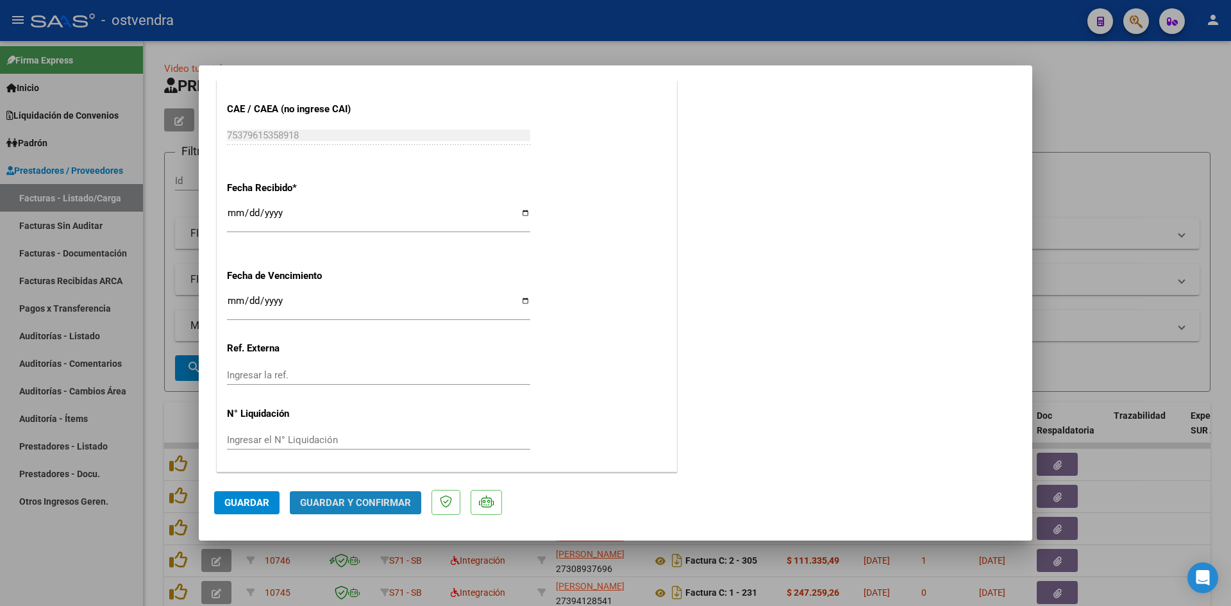
click at [404, 497] on span "Guardar y Confirmar" at bounding box center [355, 503] width 111 height 12
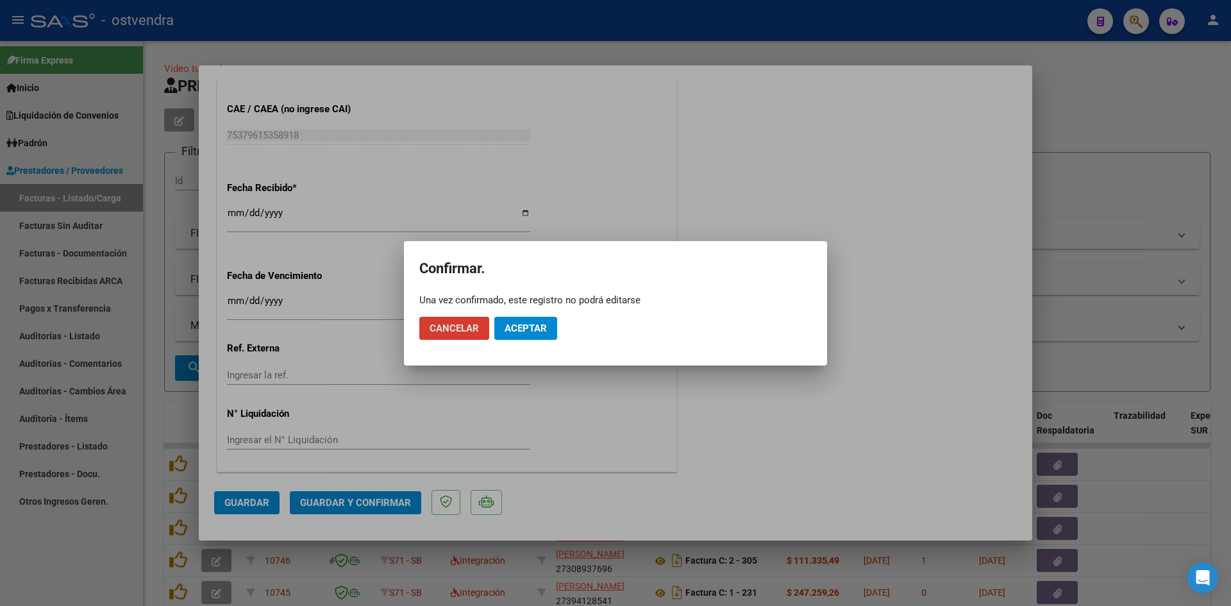
click at [523, 333] on span "Aceptar" at bounding box center [526, 329] width 42 height 12
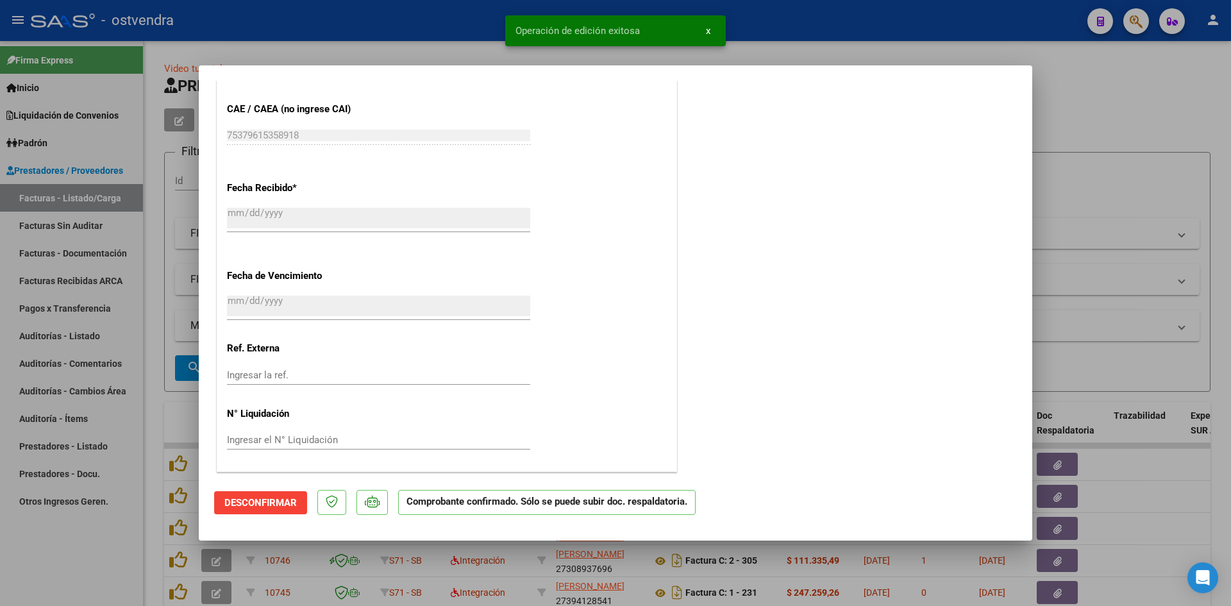
click at [407, 56] on div at bounding box center [615, 303] width 1231 height 606
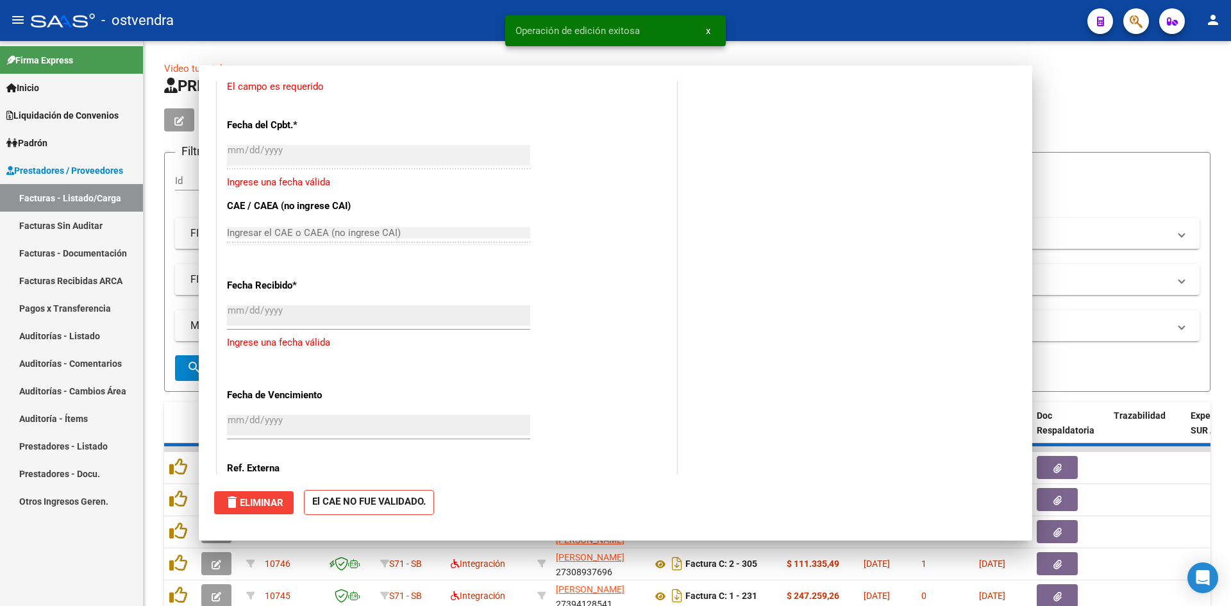
scroll to position [0, 0]
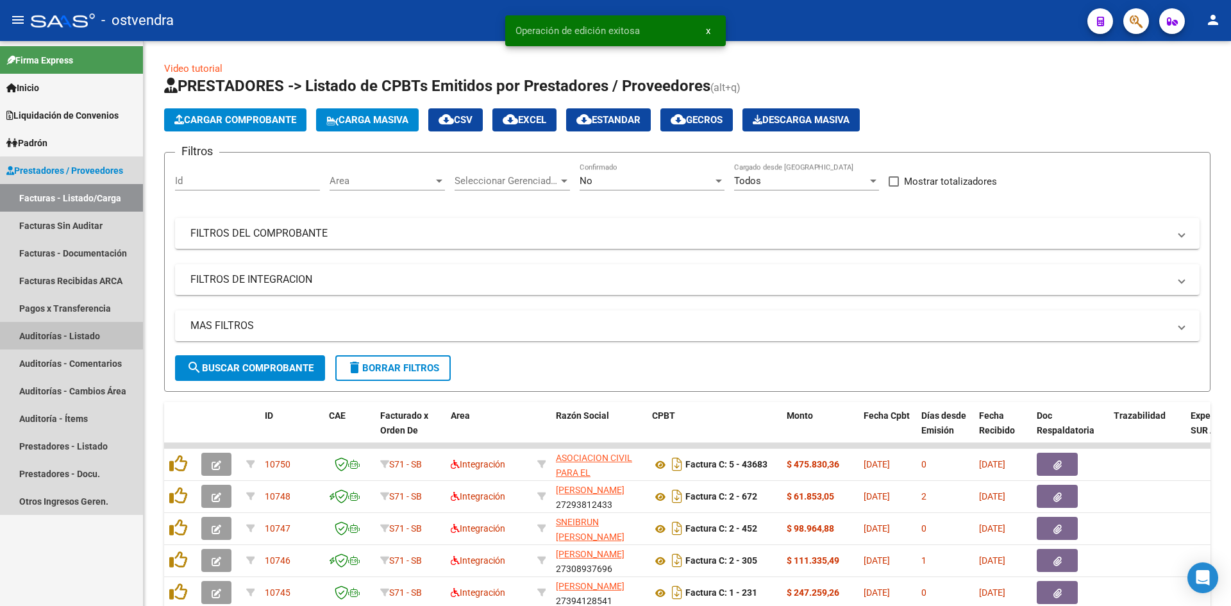
click at [92, 340] on link "Auditorías - Listado" at bounding box center [71, 336] width 143 height 28
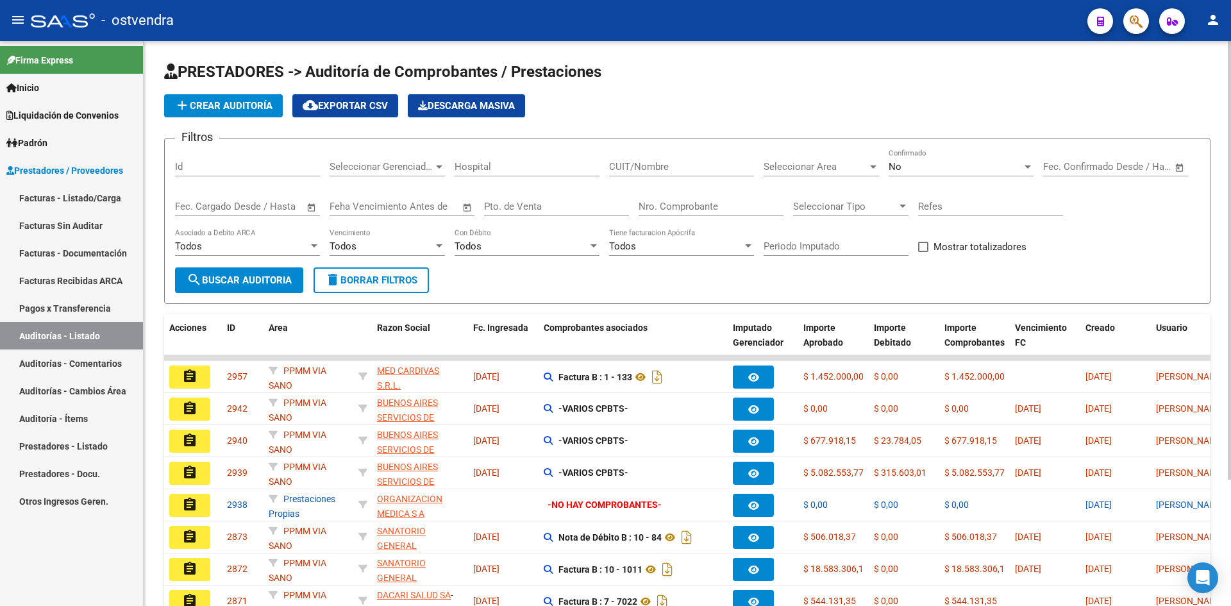
drag, startPoint x: 694, startPoint y: 200, endPoint x: 689, endPoint y: 205, distance: 6.8
click at [691, 205] on input "Nro. Comprobante" at bounding box center [711, 207] width 145 height 12
type input "2887"
click at [911, 167] on div "No" at bounding box center [955, 167] width 133 height 12
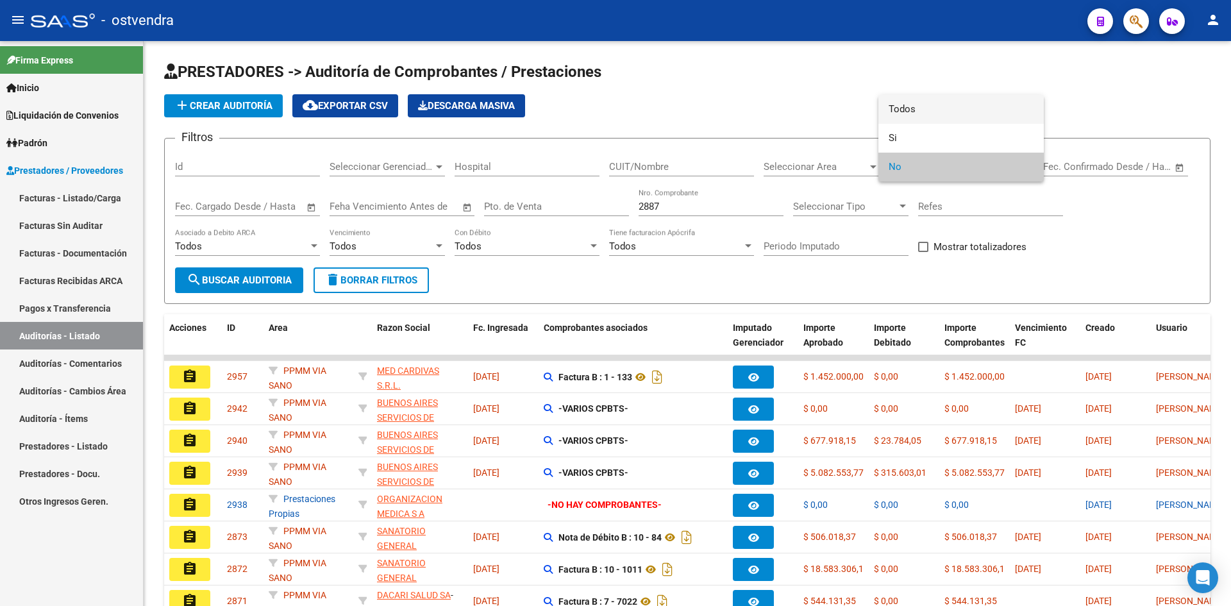
click at [910, 114] on span "Todos" at bounding box center [961, 109] width 145 height 29
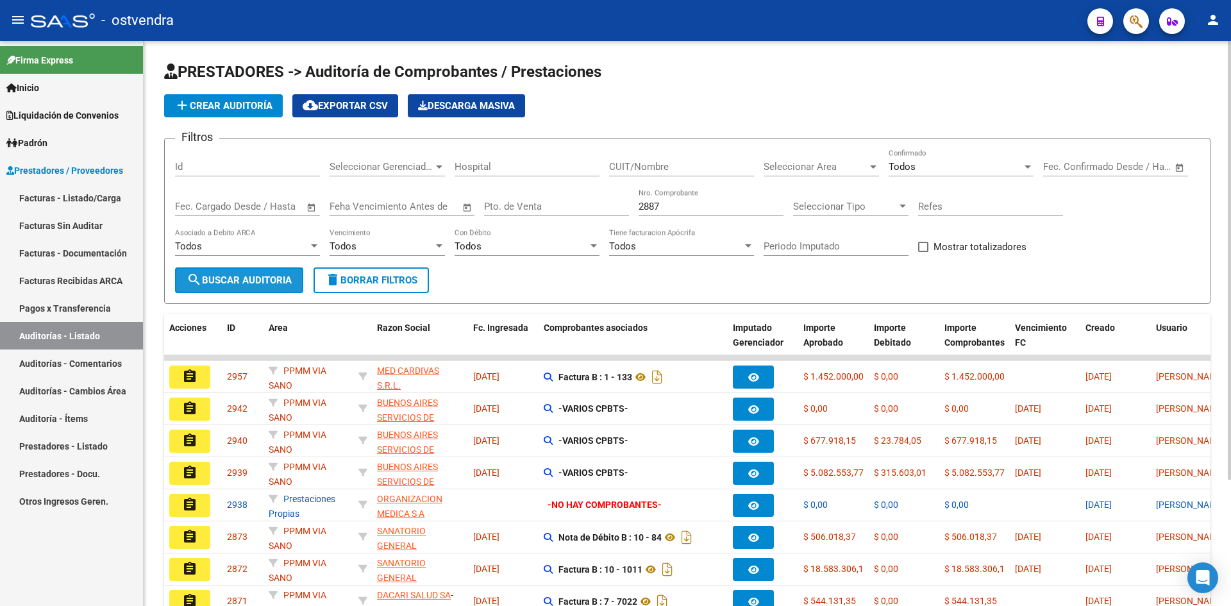
click at [224, 269] on button "search Buscar Auditoria" at bounding box center [239, 280] width 128 height 26
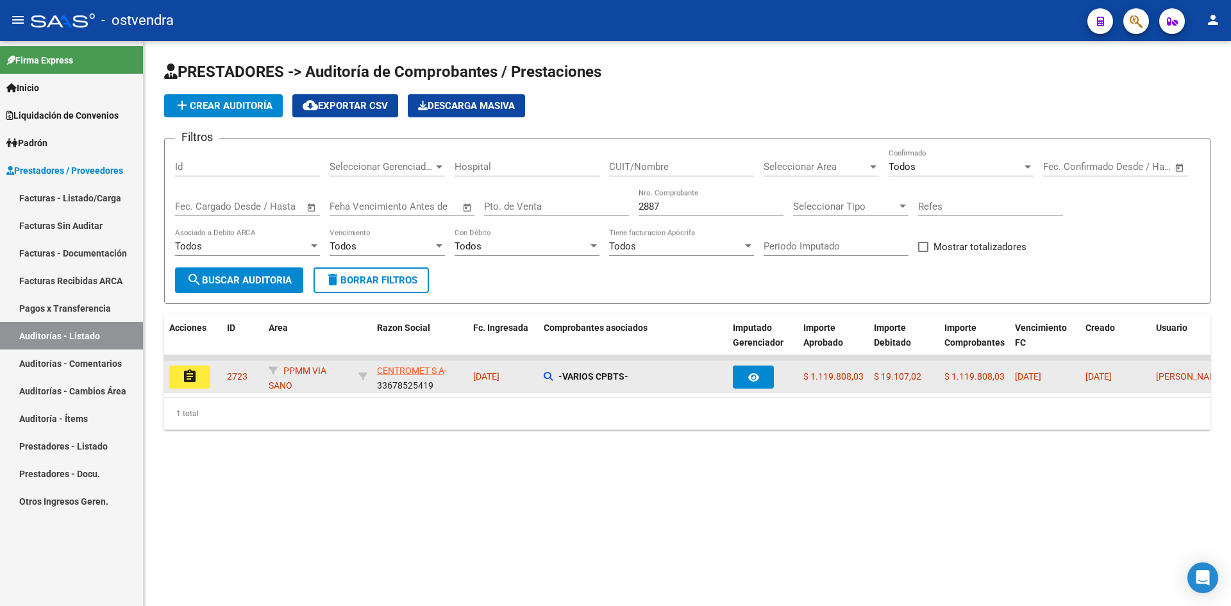
click at [202, 371] on button "assignment" at bounding box center [189, 377] width 41 height 23
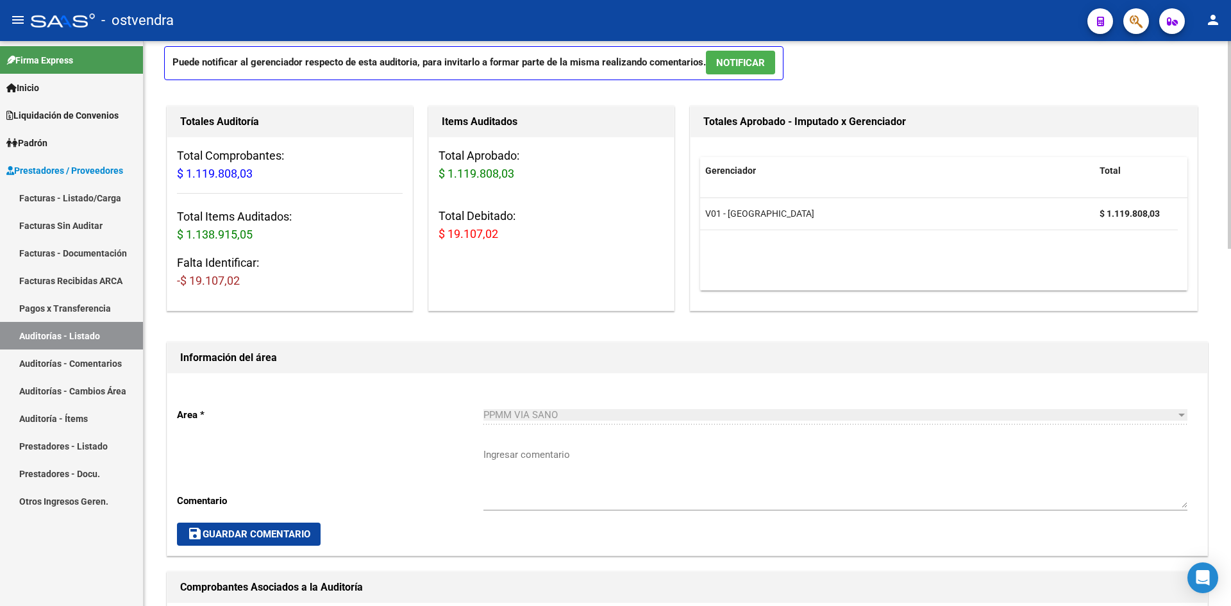
scroll to position [257, 0]
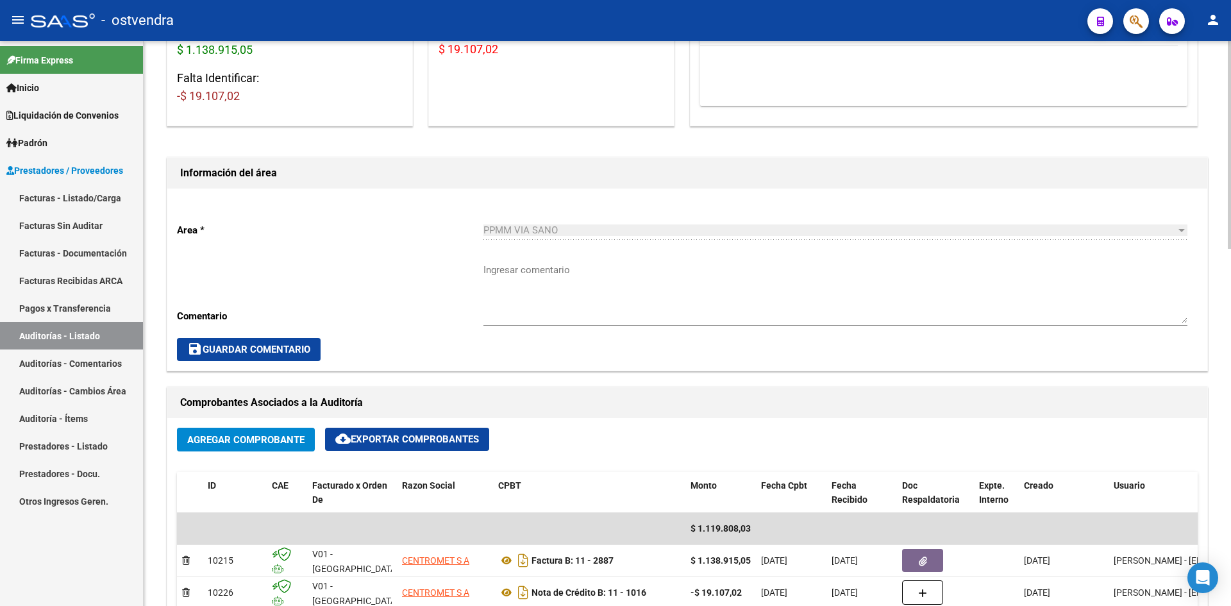
click at [261, 438] on span "Agregar Comprobante" at bounding box center [245, 440] width 117 height 12
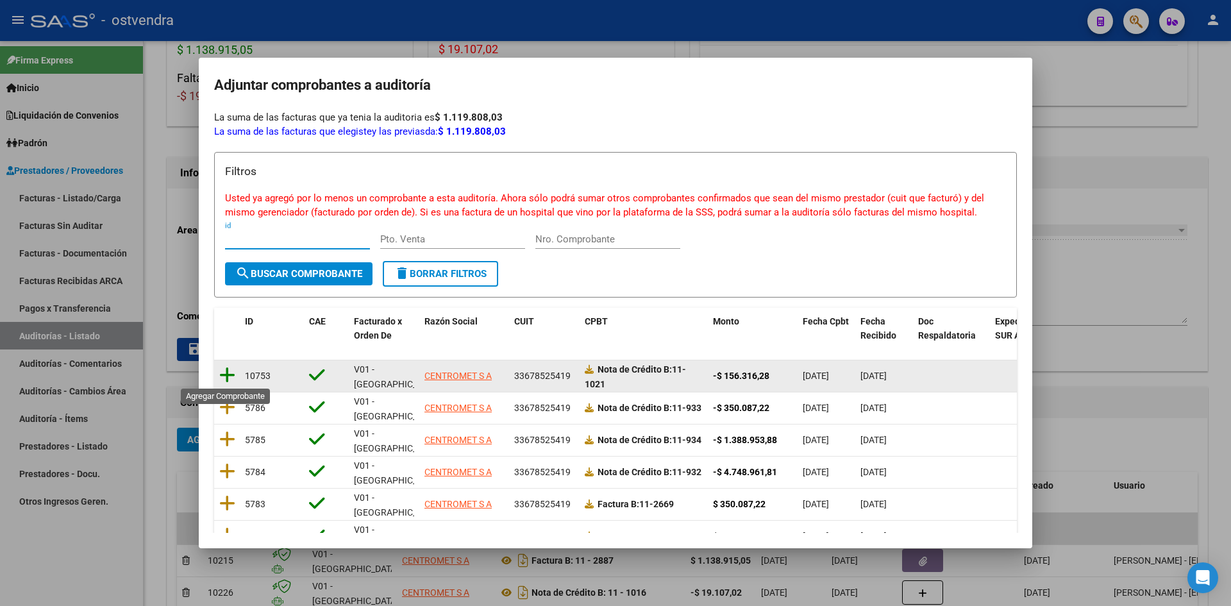
click at [232, 373] on icon at bounding box center [227, 375] width 16 height 18
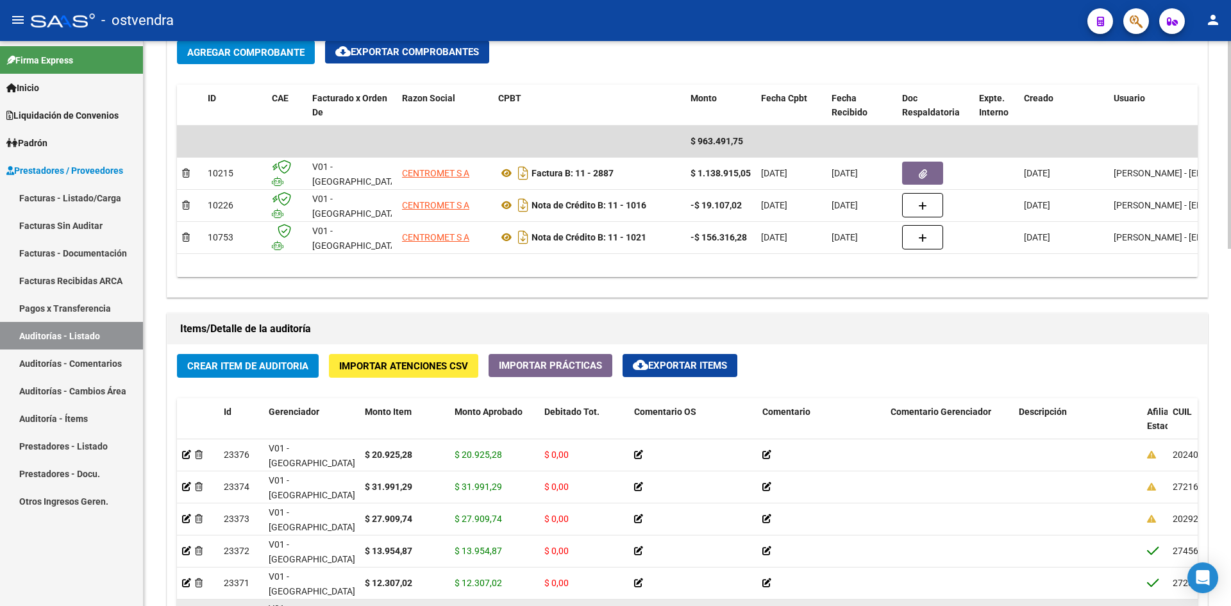
scroll to position [770, 0]
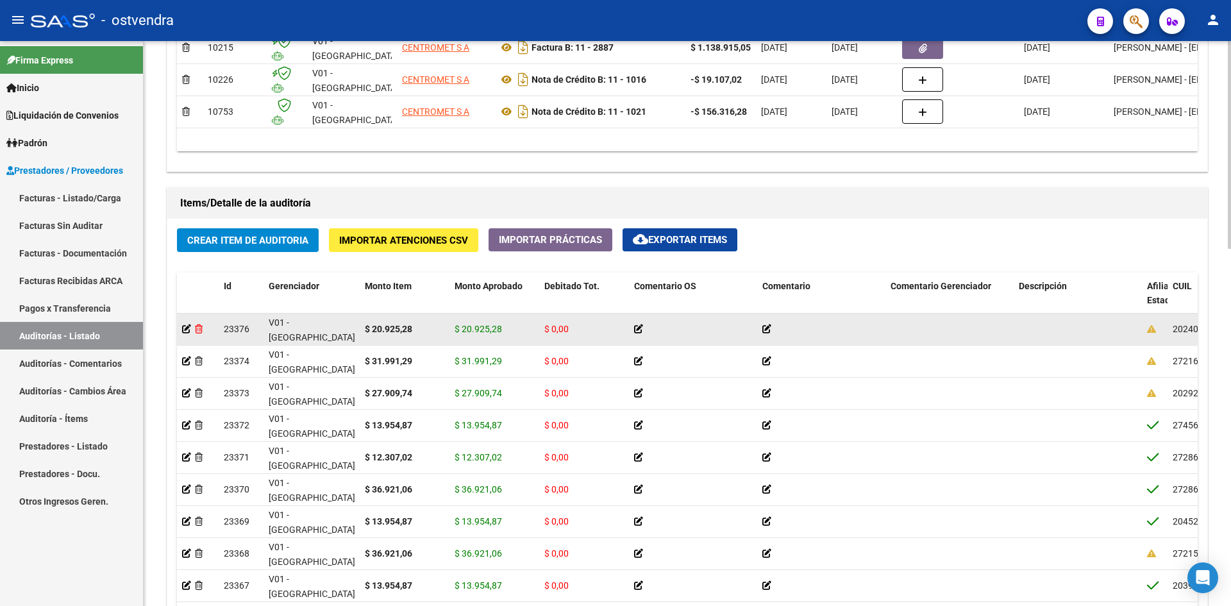
click at [200, 328] on icon at bounding box center [199, 329] width 8 height 9
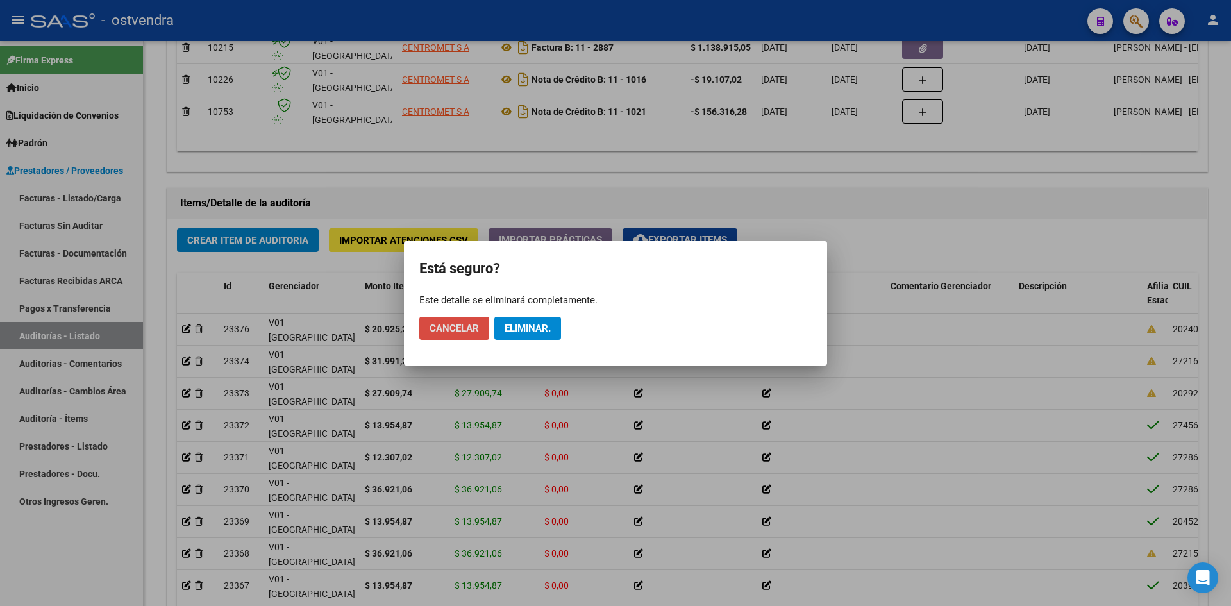
click at [475, 324] on span "Cancelar" at bounding box center [454, 329] width 49 height 12
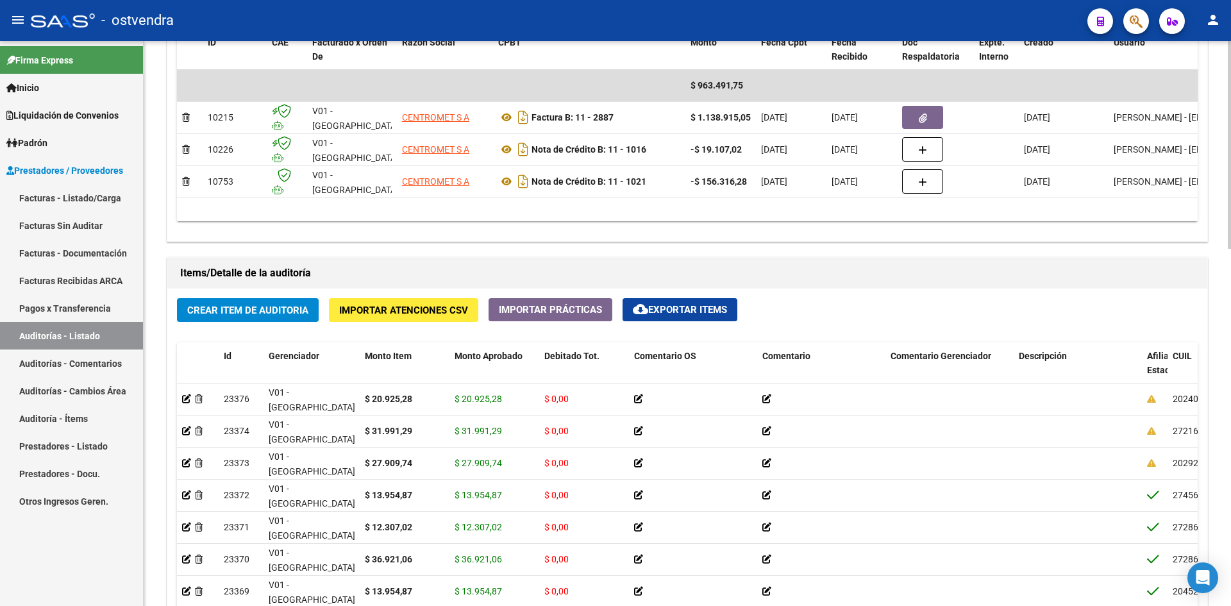
scroll to position [577, 0]
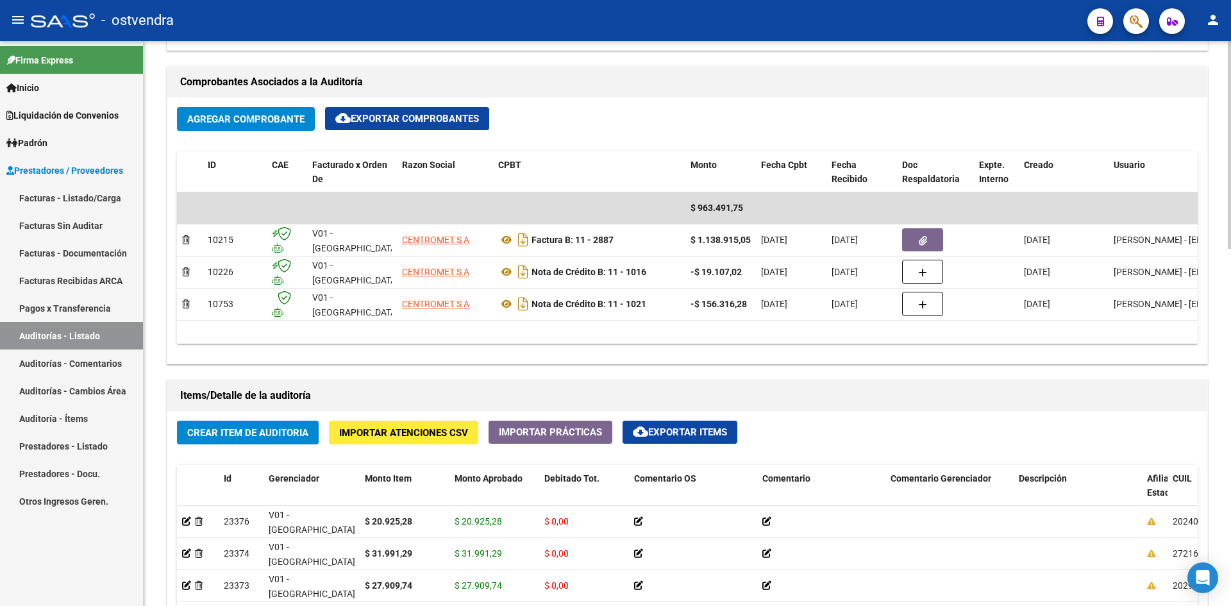
drag, startPoint x: 489, startPoint y: 344, endPoint x: 624, endPoint y: 344, distance: 134.7
click at [624, 344] on div "Agregar Comprobante cloud_download Exportar Comprobantes ID CAE Facturado x Ord…" at bounding box center [687, 230] width 1040 height 266
drag, startPoint x: 624, startPoint y: 344, endPoint x: 722, endPoint y: 335, distance: 98.6
click at [722, 335] on div "Agregar Comprobante cloud_download Exportar Comprobantes ID CAE Facturado x Ord…" at bounding box center [687, 230] width 1040 height 266
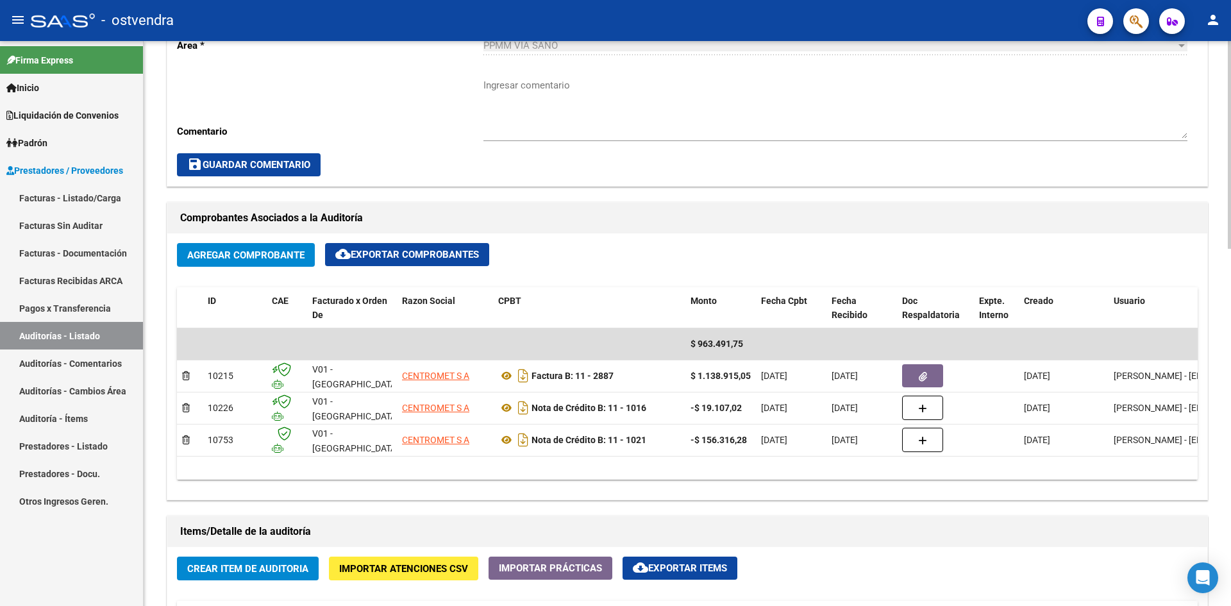
scroll to position [449, 0]
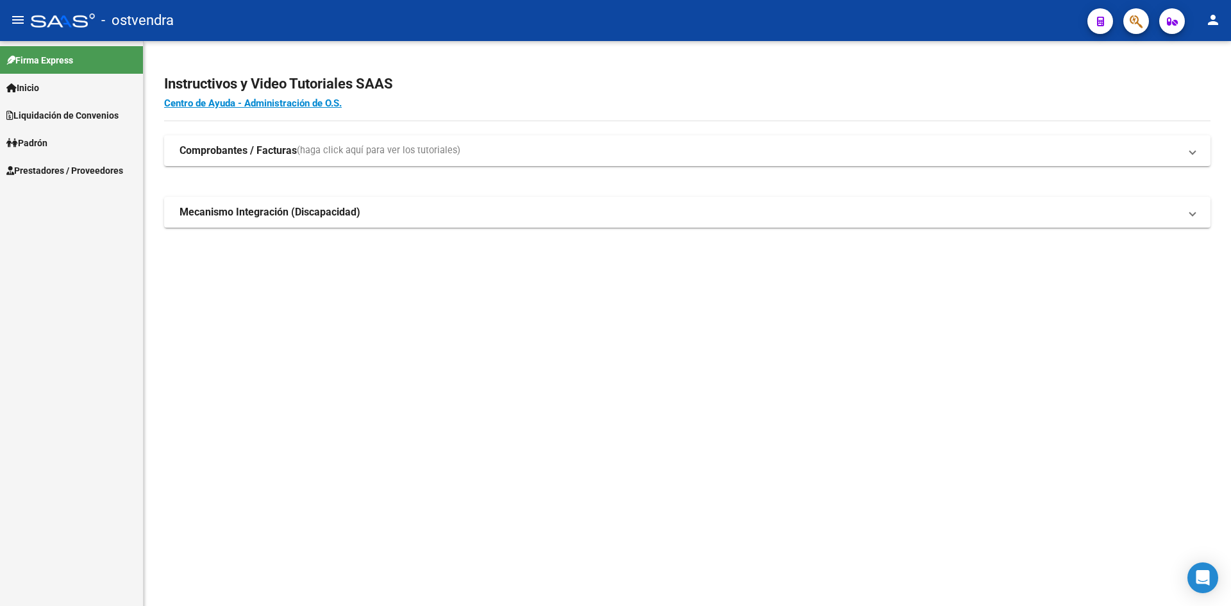
click at [58, 160] on link "Prestadores / Proveedores" at bounding box center [71, 170] width 143 height 28
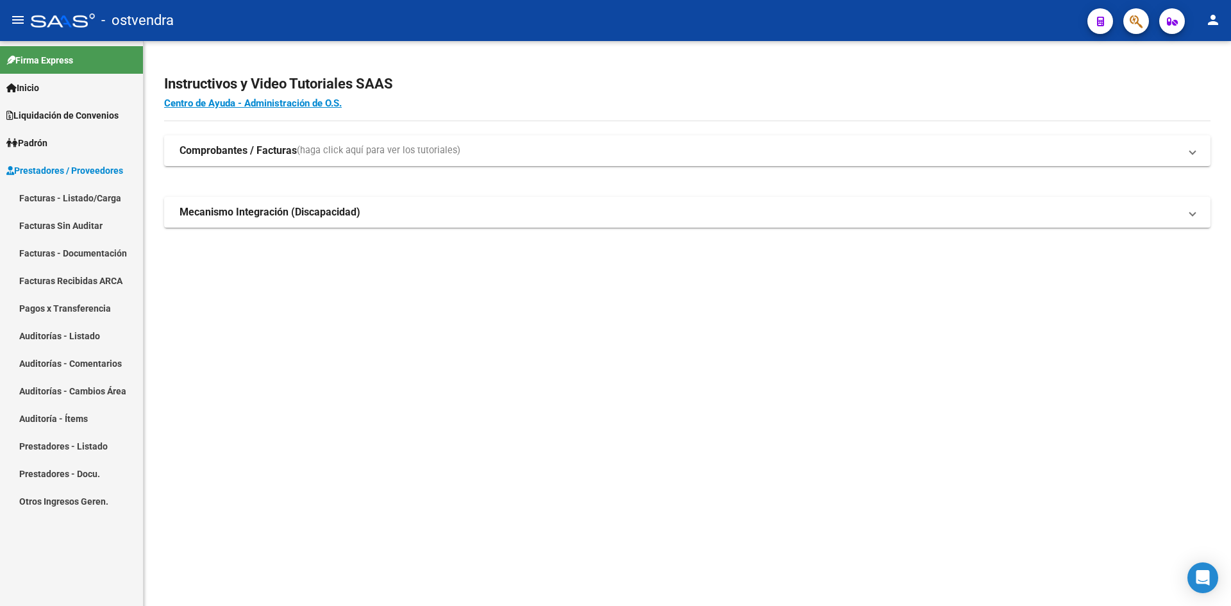
click at [87, 327] on link "Auditorías - Listado" at bounding box center [71, 336] width 143 height 28
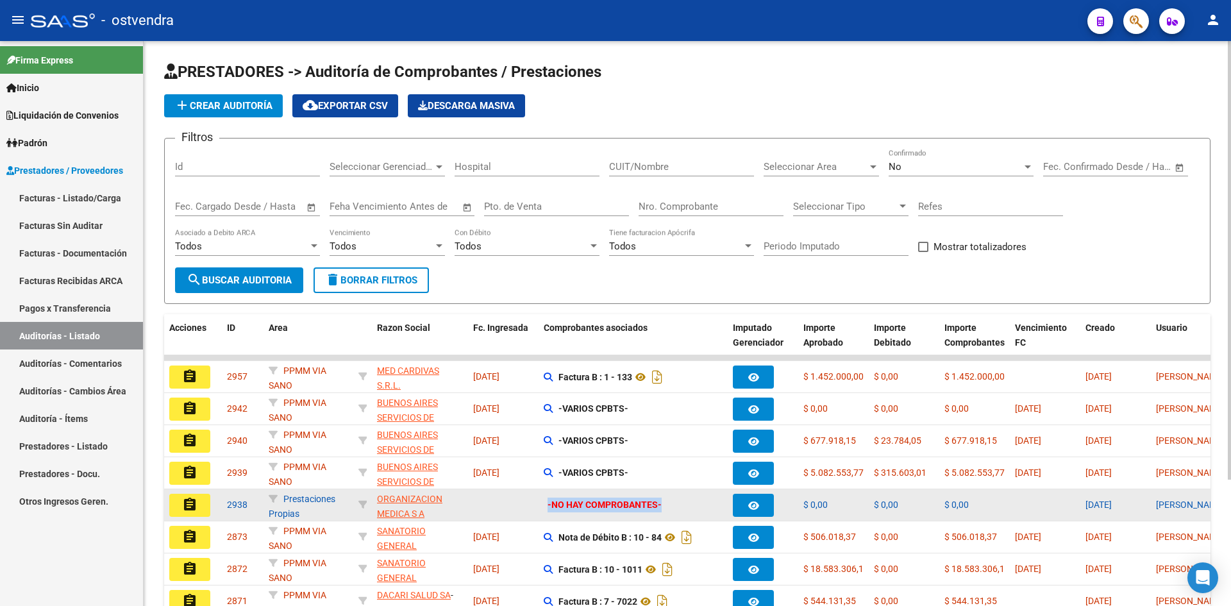
drag, startPoint x: 663, startPoint y: 504, endPoint x: 549, endPoint y: 505, distance: 113.5
click at [549, 505] on div "-NO HAY COMPROBANTES-" at bounding box center [633, 505] width 179 height 15
click at [549, 505] on strong "-NO HAY COMPROBANTES-" at bounding box center [605, 505] width 114 height 10
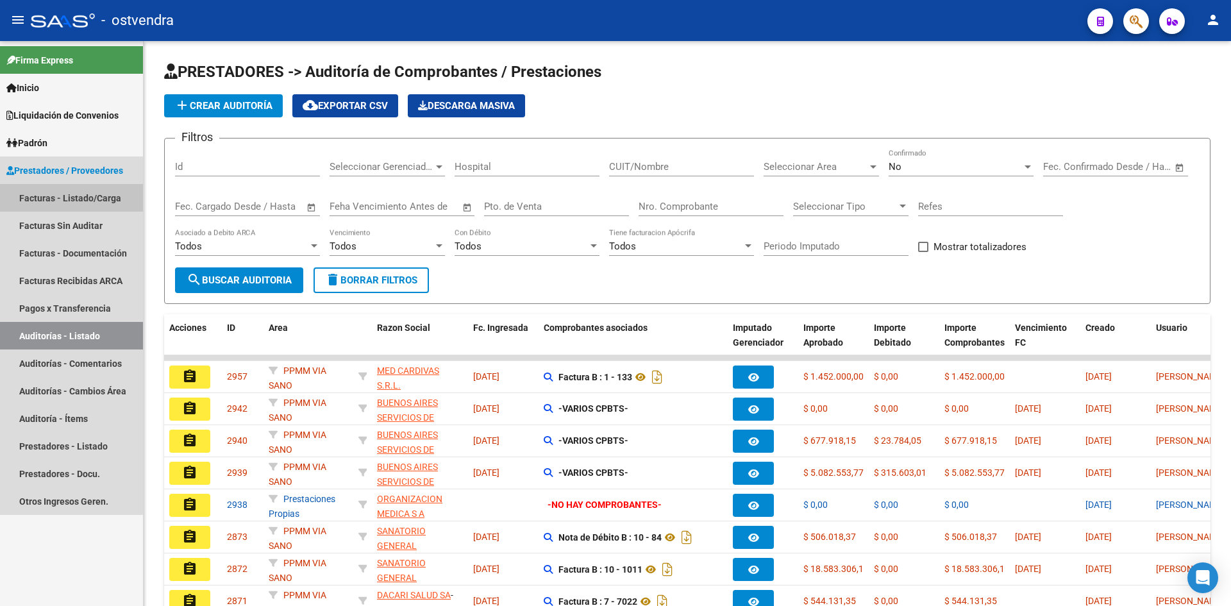
click at [71, 191] on link "Facturas - Listado/Carga" at bounding box center [71, 198] width 143 height 28
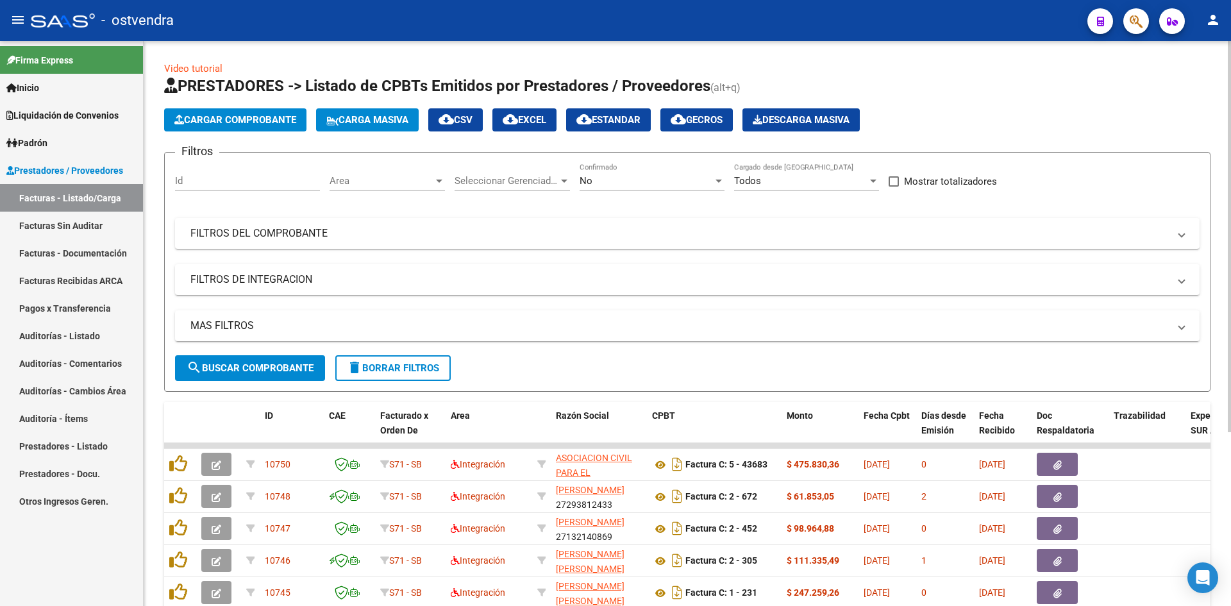
click at [236, 121] on span "Cargar Comprobante" at bounding box center [235, 120] width 122 height 12
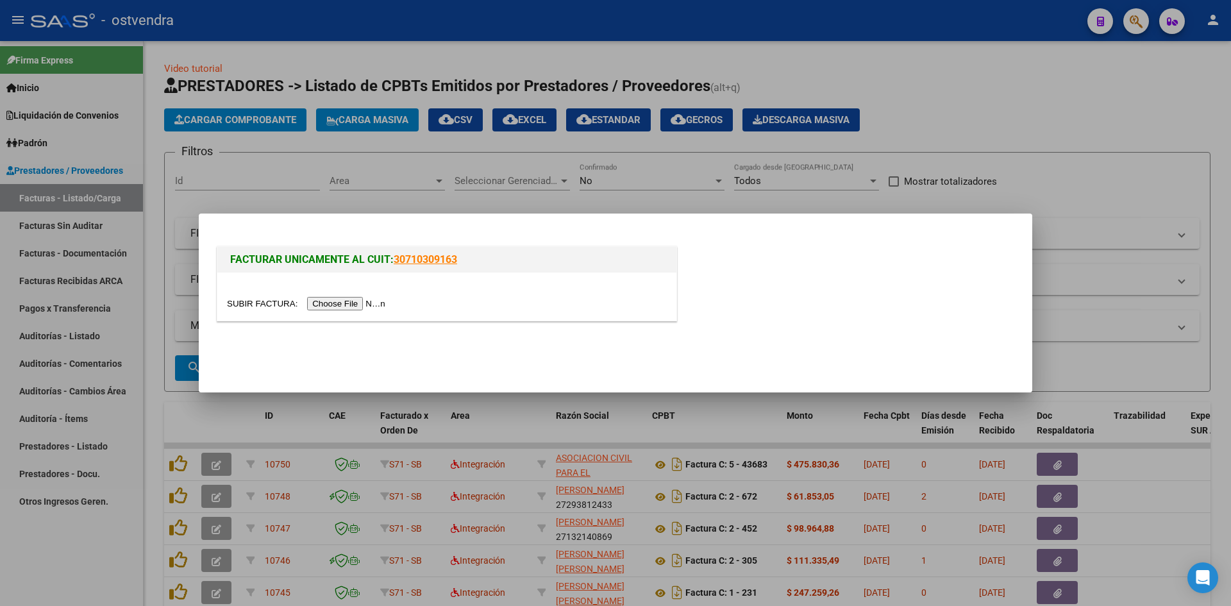
click at [334, 303] on input "file" at bounding box center [308, 303] width 162 height 13
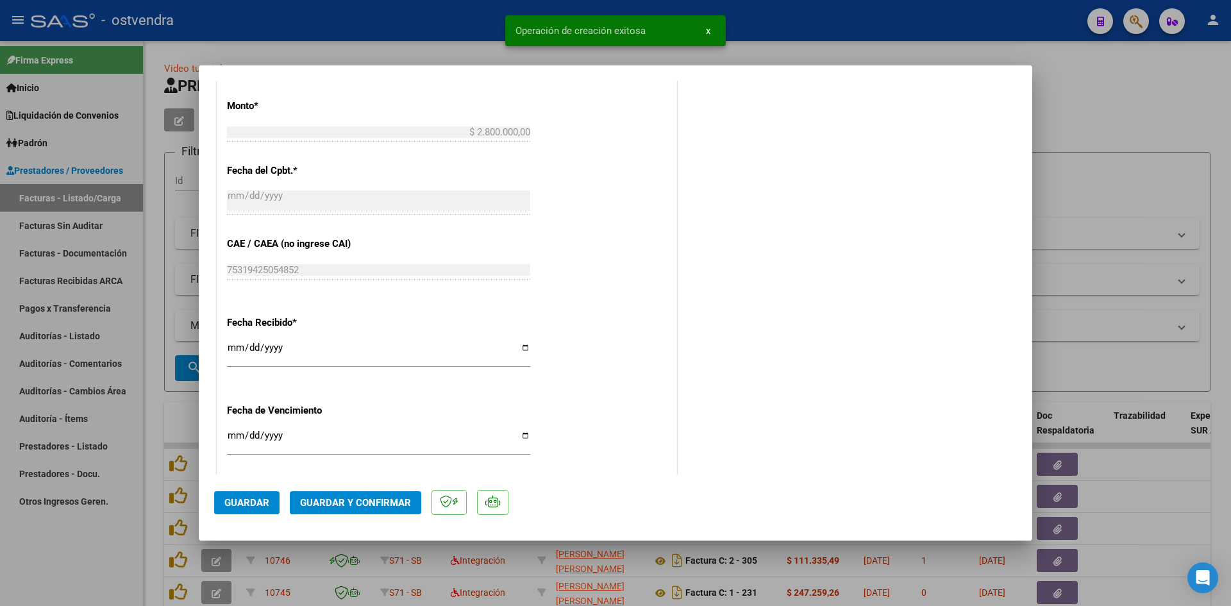
scroll to position [769, 0]
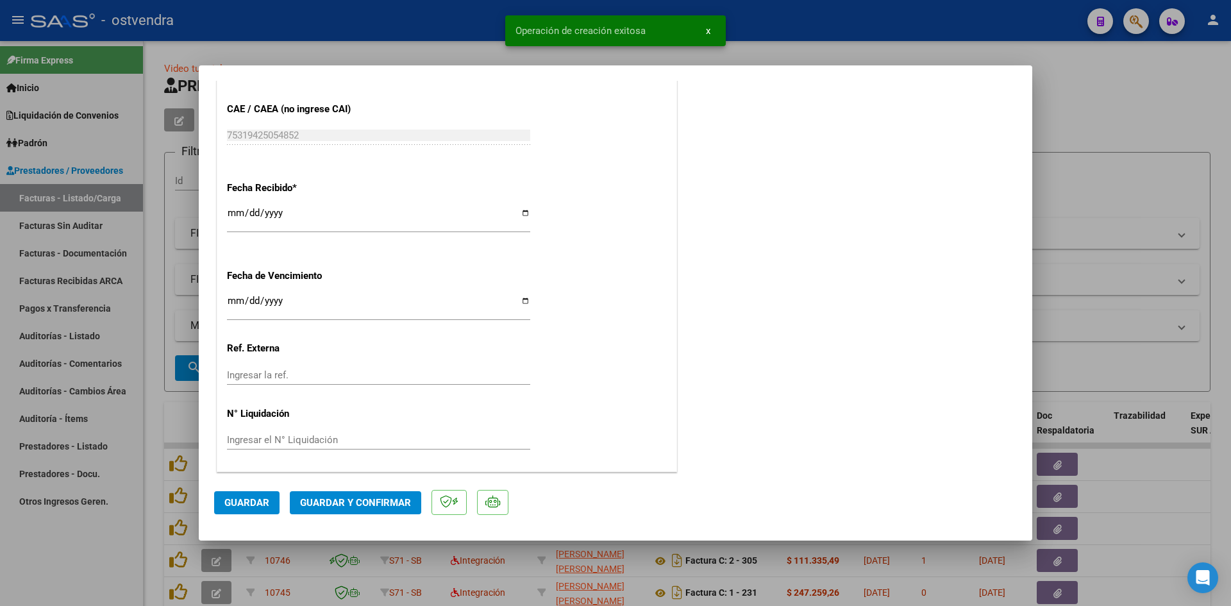
click at [387, 506] on span "Guardar y Confirmar" at bounding box center [355, 503] width 111 height 12
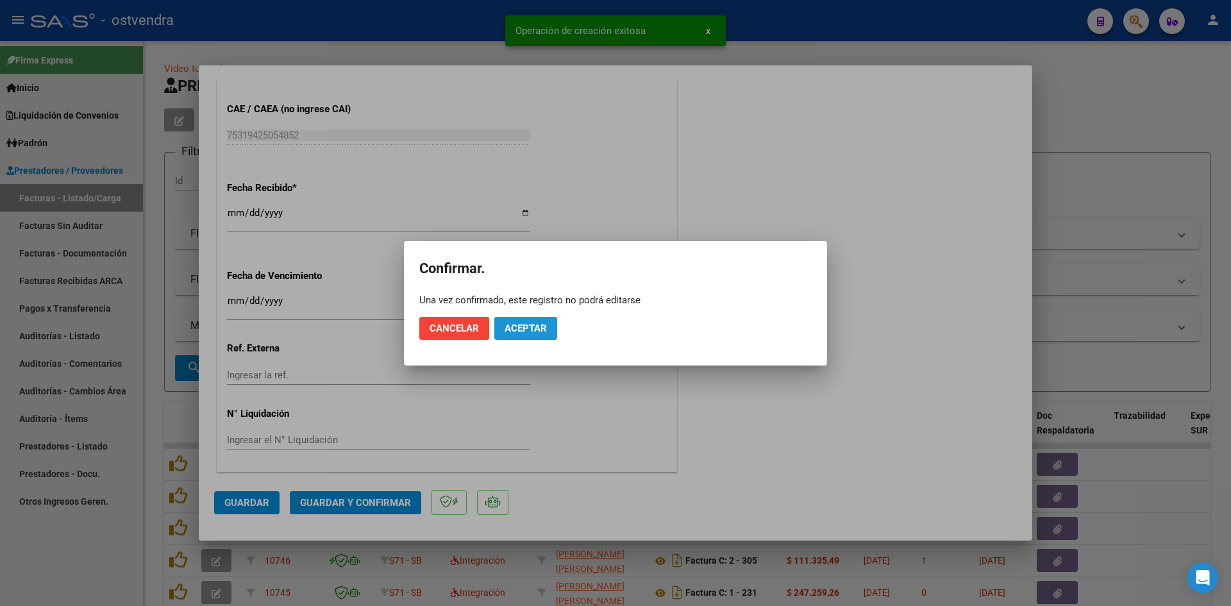
click at [533, 331] on span "Aceptar" at bounding box center [526, 329] width 42 height 12
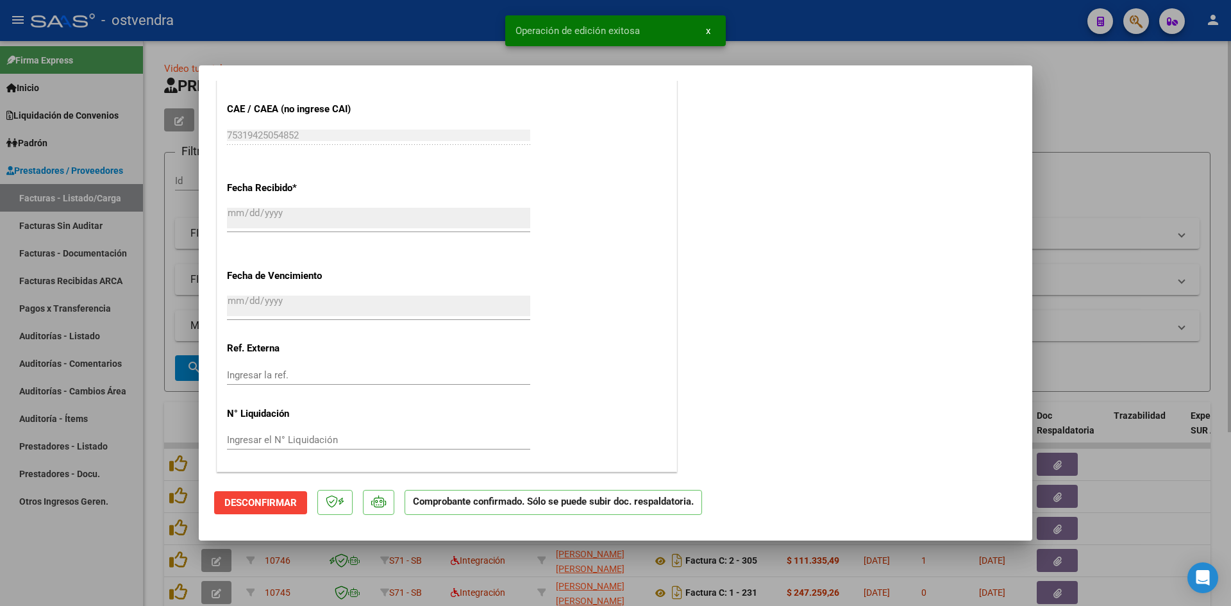
click at [171, 271] on div at bounding box center [615, 303] width 1231 height 606
type input "$ 0,00"
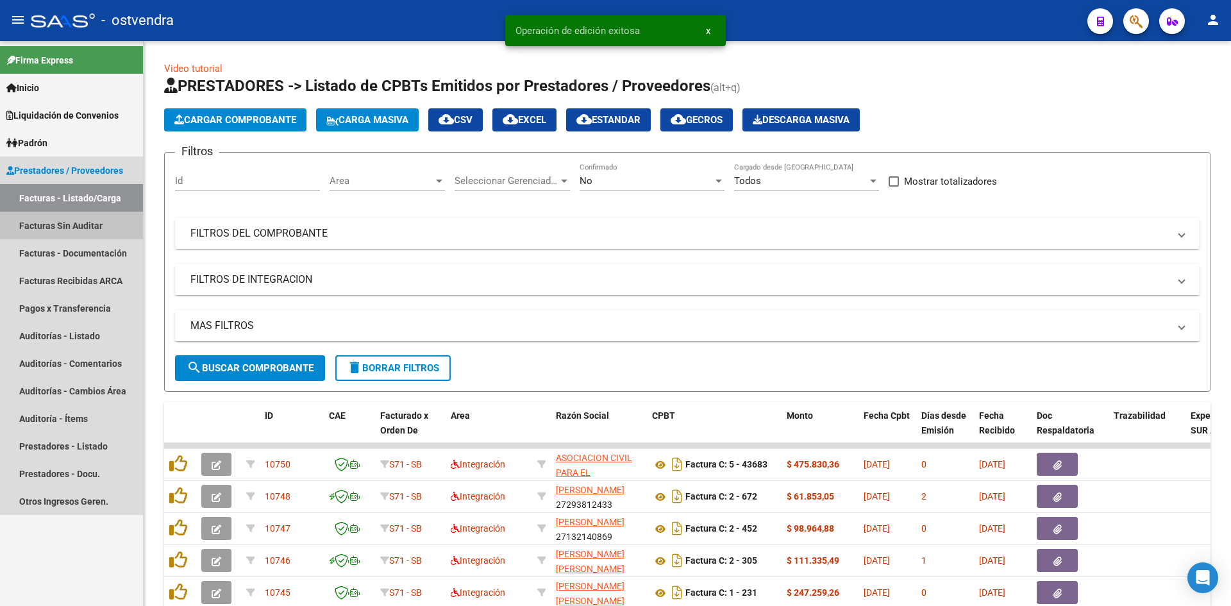
click at [118, 226] on link "Facturas Sin Auditar" at bounding box center [71, 226] width 143 height 28
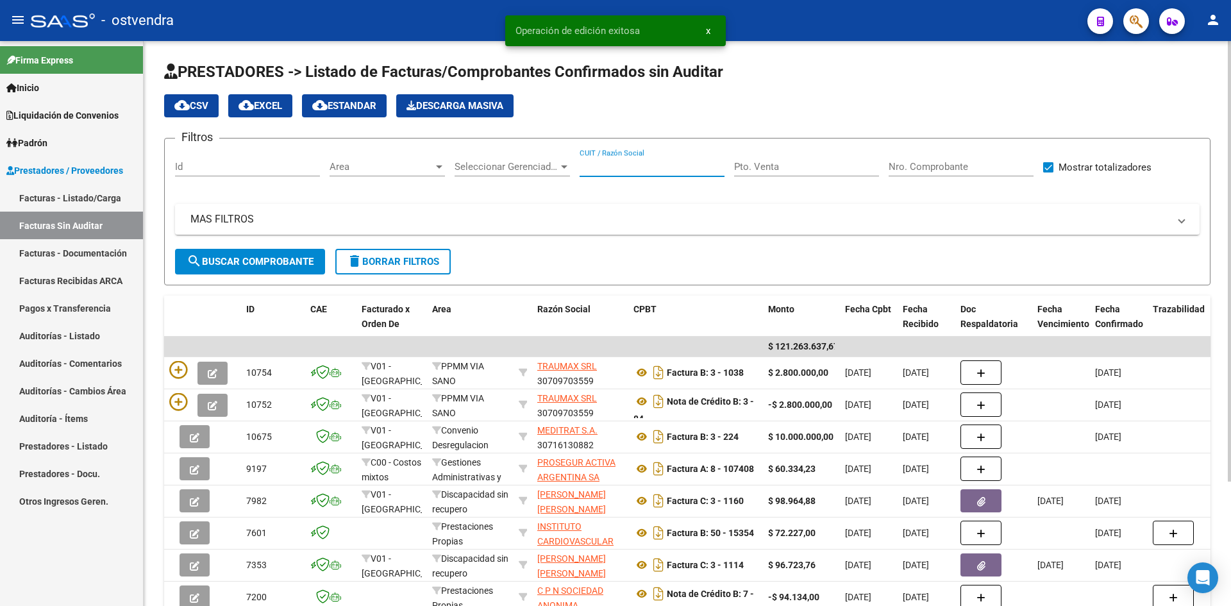
click at [677, 170] on input "CUIT / Razón Social" at bounding box center [652, 167] width 145 height 12
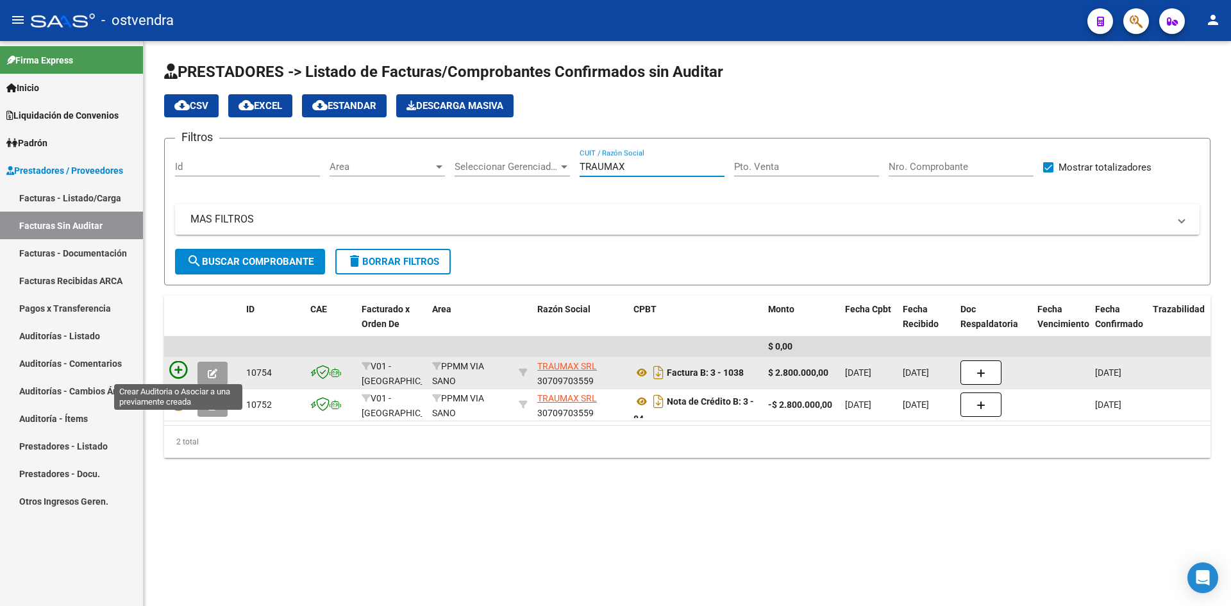
type input "TRAUMAX"
click at [178, 369] on icon at bounding box center [178, 370] width 18 height 18
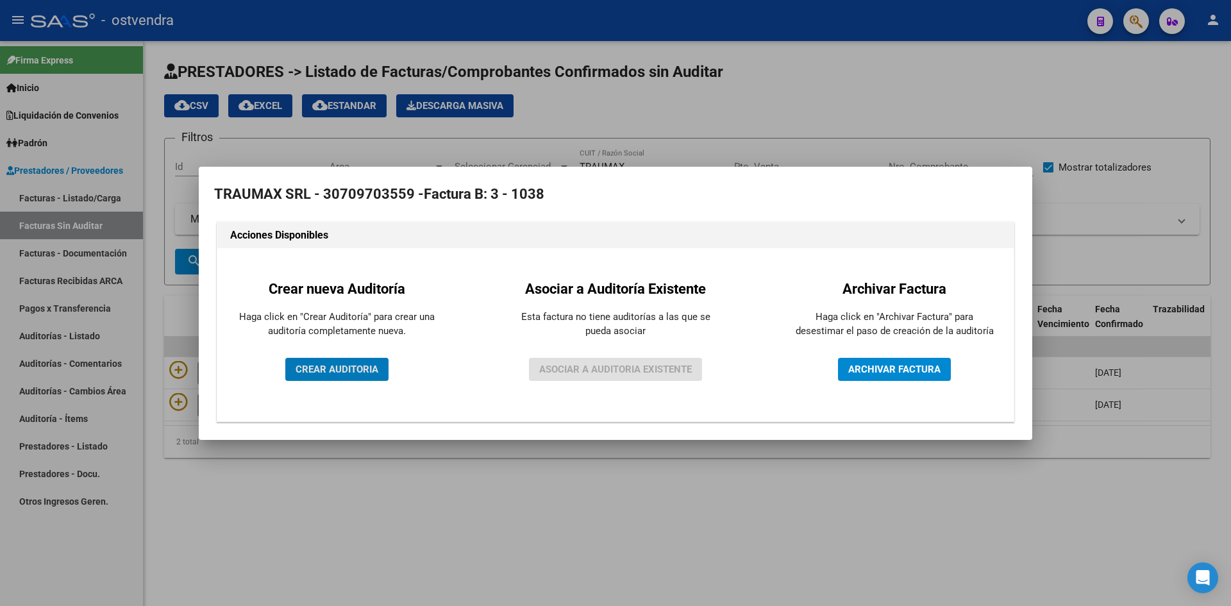
click at [343, 365] on span "CREAR AUDITORIA" at bounding box center [337, 370] width 83 height 12
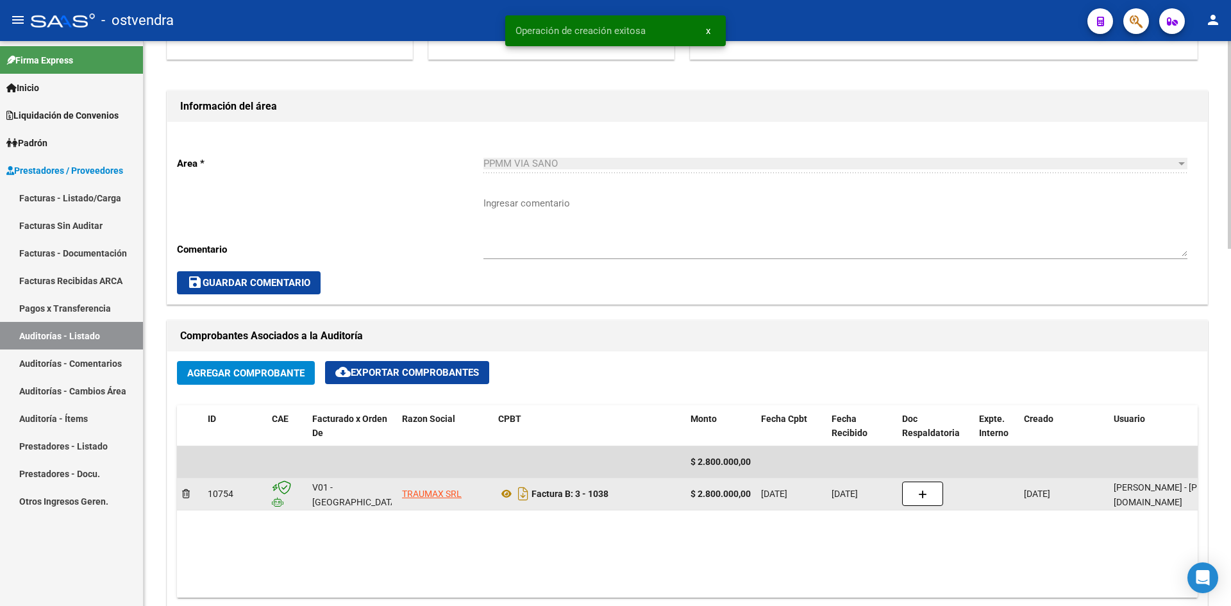
scroll to position [449, 0]
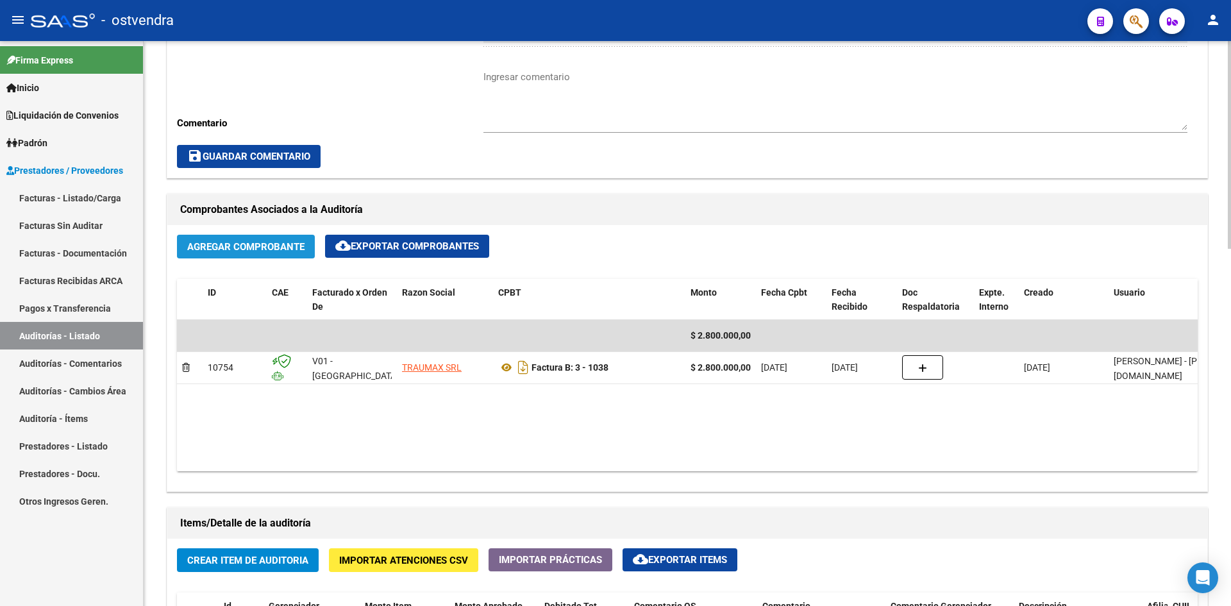
click at [267, 243] on span "Agregar Comprobante" at bounding box center [245, 247] width 117 height 12
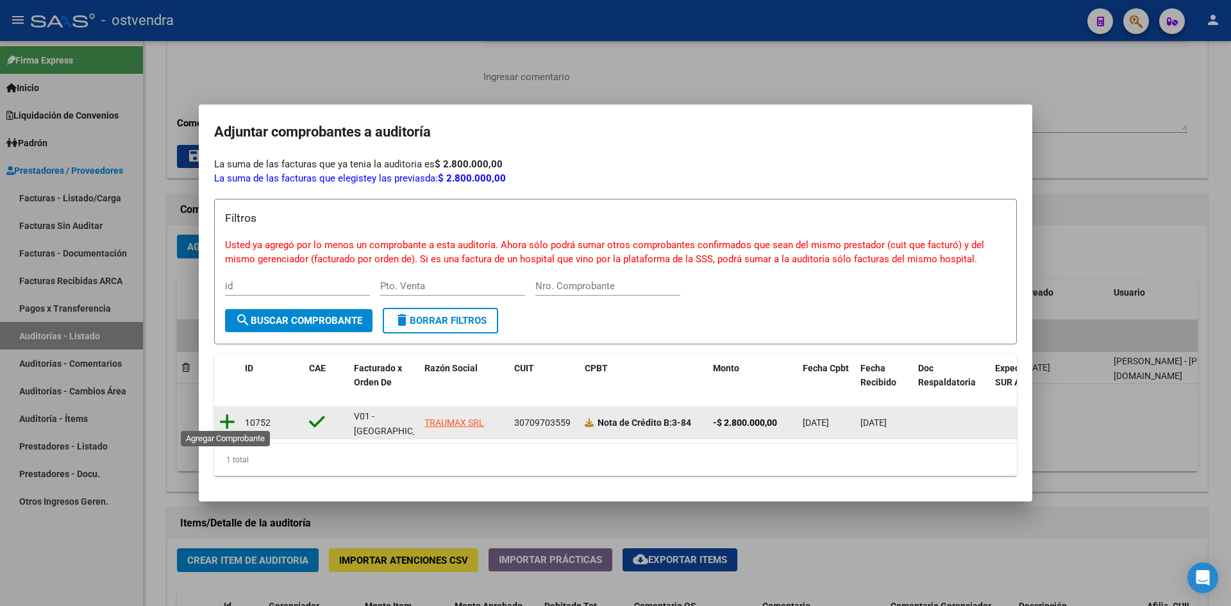
click at [225, 413] on icon at bounding box center [227, 422] width 16 height 18
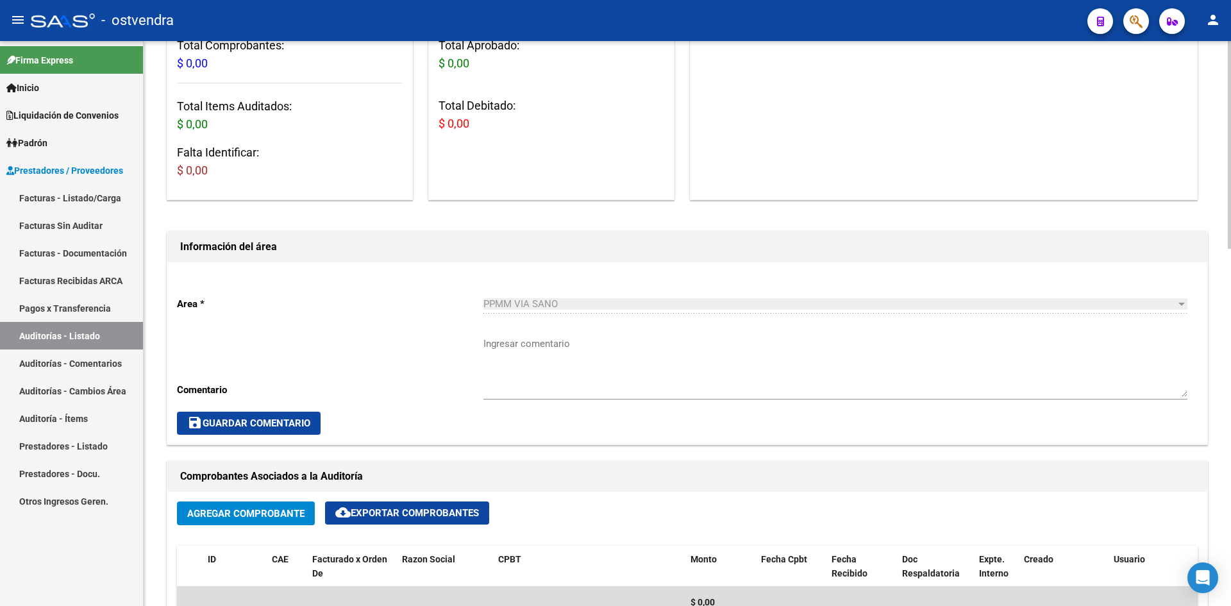
scroll to position [0, 0]
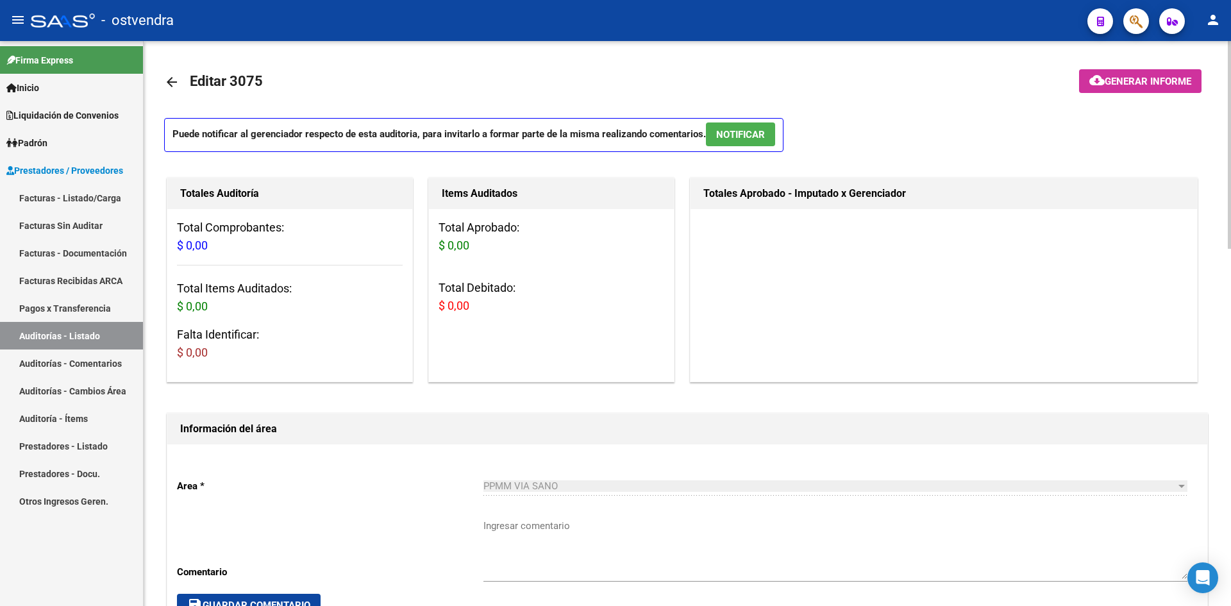
drag, startPoint x: 527, startPoint y: 378, endPoint x: 496, endPoint y: 189, distance: 191.6
